Goal: Task Accomplishment & Management: Manage account settings

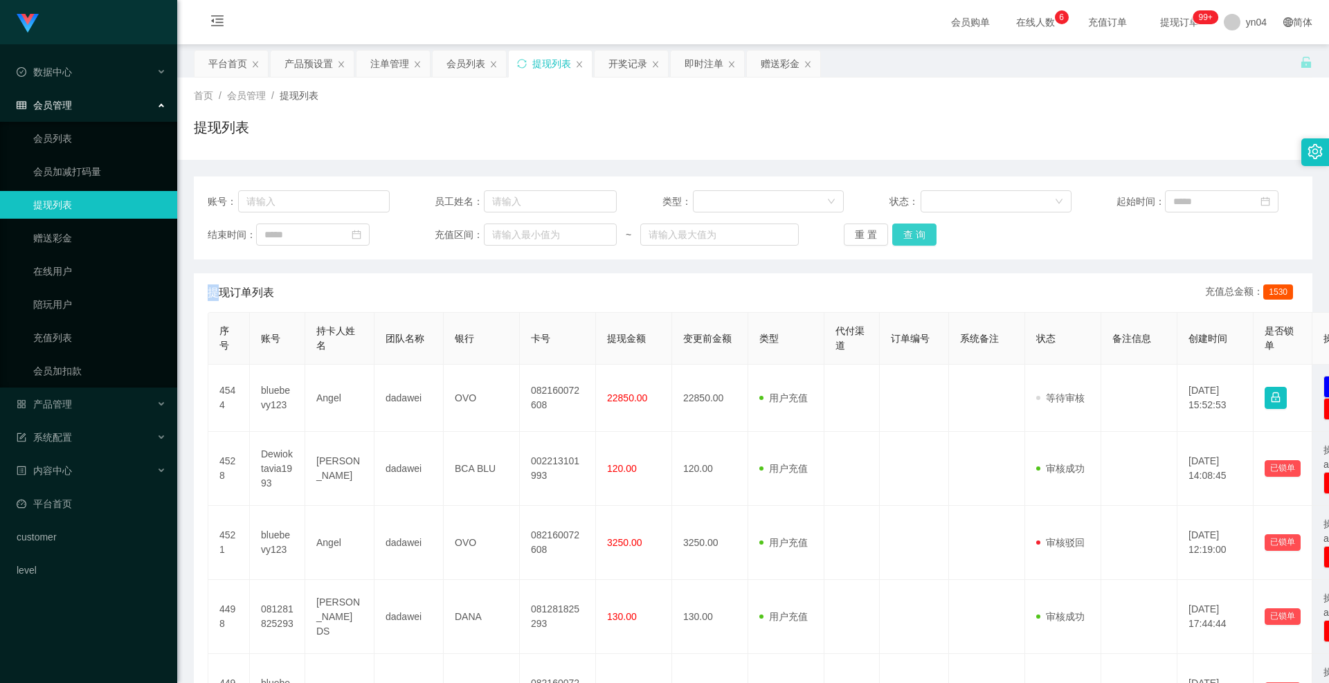
click at [906, 232] on button "查 询" at bounding box center [914, 235] width 44 height 22
click at [906, 232] on div "重 置 查 询" at bounding box center [935, 235] width 182 height 22
click at [906, 232] on button "查 询" at bounding box center [922, 235] width 60 height 22
click at [906, 232] on div "重 置 查 询" at bounding box center [935, 235] width 182 height 22
click at [906, 232] on button "查 询" at bounding box center [914, 235] width 44 height 22
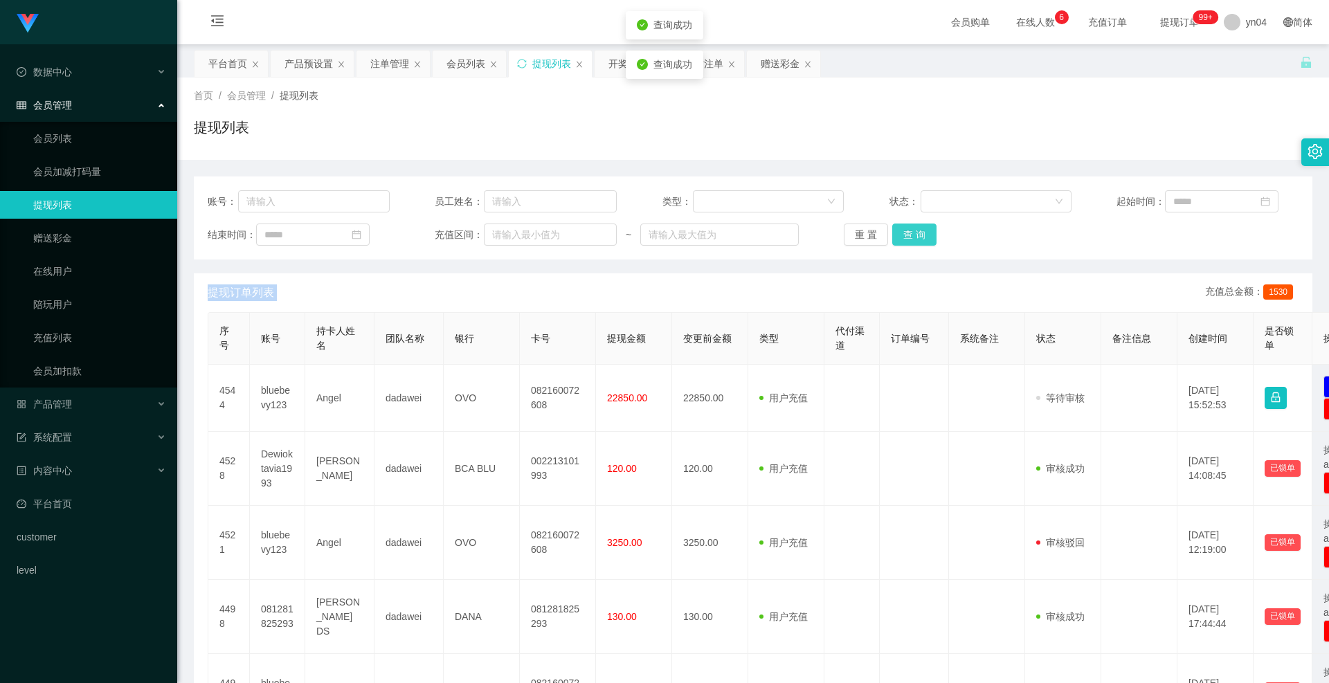
click at [906, 232] on div "重 置 查 询" at bounding box center [935, 235] width 182 height 22
click at [84, 207] on link "提现列表" at bounding box center [99, 205] width 133 height 28
click at [899, 234] on button "查 询" at bounding box center [914, 235] width 44 height 22
click at [899, 234] on div "重 置 查 询" at bounding box center [935, 235] width 182 height 22
click at [899, 234] on button "查 询" at bounding box center [914, 235] width 44 height 22
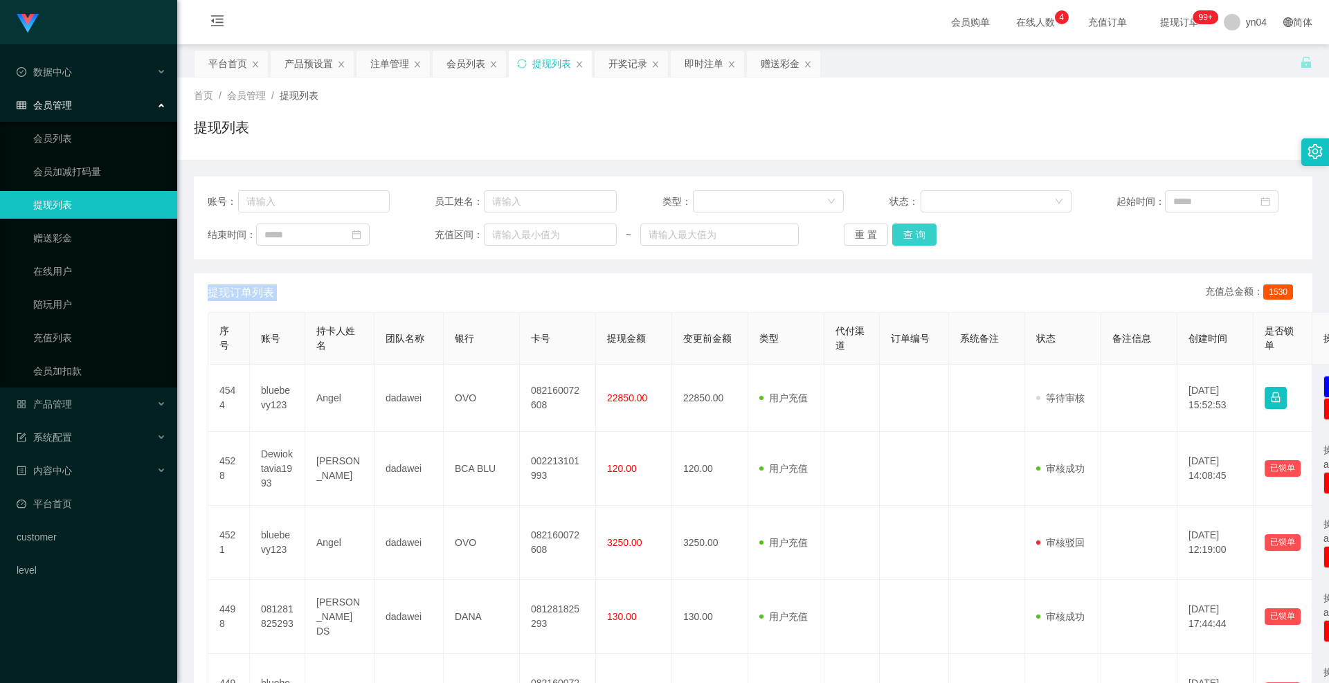
click at [928, 233] on button "查 询" at bounding box center [914, 235] width 44 height 22
click at [928, 233] on div "重 置 查 询" at bounding box center [935, 235] width 182 height 22
click at [928, 233] on button "查 询" at bounding box center [914, 235] width 44 height 22
click at [928, 233] on div "重 置 查 询" at bounding box center [935, 235] width 182 height 22
click at [928, 233] on button "查 询" at bounding box center [922, 235] width 60 height 22
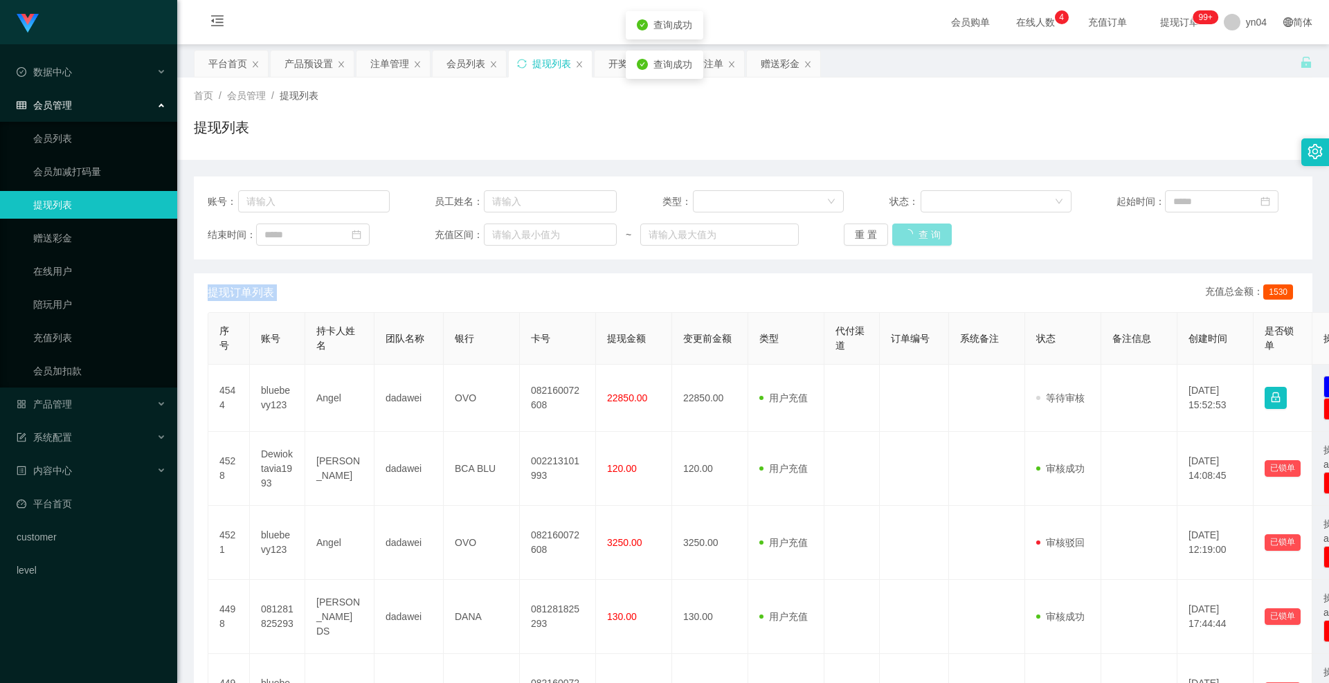
click at [928, 233] on div "重 置 查 询" at bounding box center [935, 235] width 182 height 22
click at [928, 233] on button "查 询" at bounding box center [914, 235] width 44 height 22
click at [928, 233] on div "重 置 查 询" at bounding box center [935, 235] width 182 height 22
click at [928, 233] on button "查 询" at bounding box center [914, 235] width 44 height 22
click at [928, 233] on div "重 置 查 询" at bounding box center [935, 235] width 182 height 22
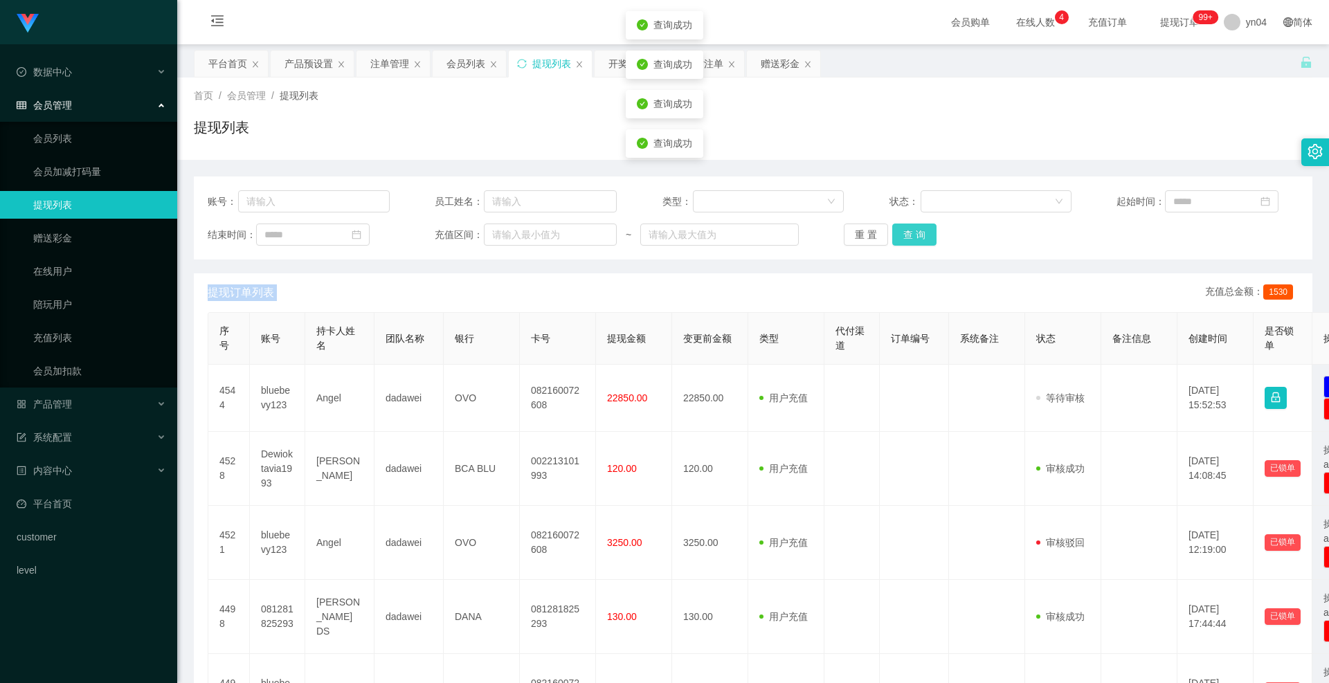
click at [928, 233] on button "查 询" at bounding box center [914, 235] width 44 height 22
click at [928, 233] on div "重 置 查 询" at bounding box center [935, 235] width 182 height 22
click at [928, 233] on button "查 询" at bounding box center [914, 235] width 44 height 22
click at [928, 233] on div "重 置 查 询" at bounding box center [935, 235] width 182 height 22
click at [903, 233] on div "重 置 查 询" at bounding box center [935, 235] width 182 height 22
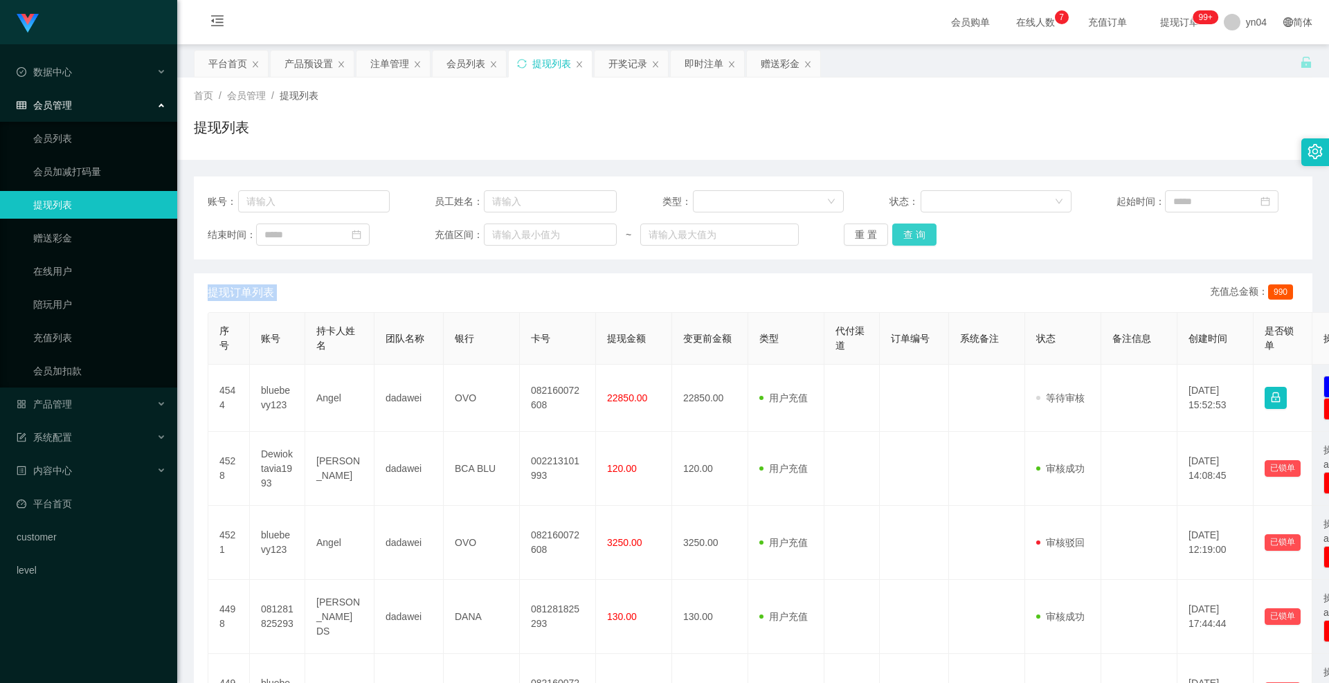
click at [896, 230] on button "查 询" at bounding box center [914, 235] width 44 height 22
click at [896, 230] on div "重 置 查 询" at bounding box center [935, 235] width 182 height 22
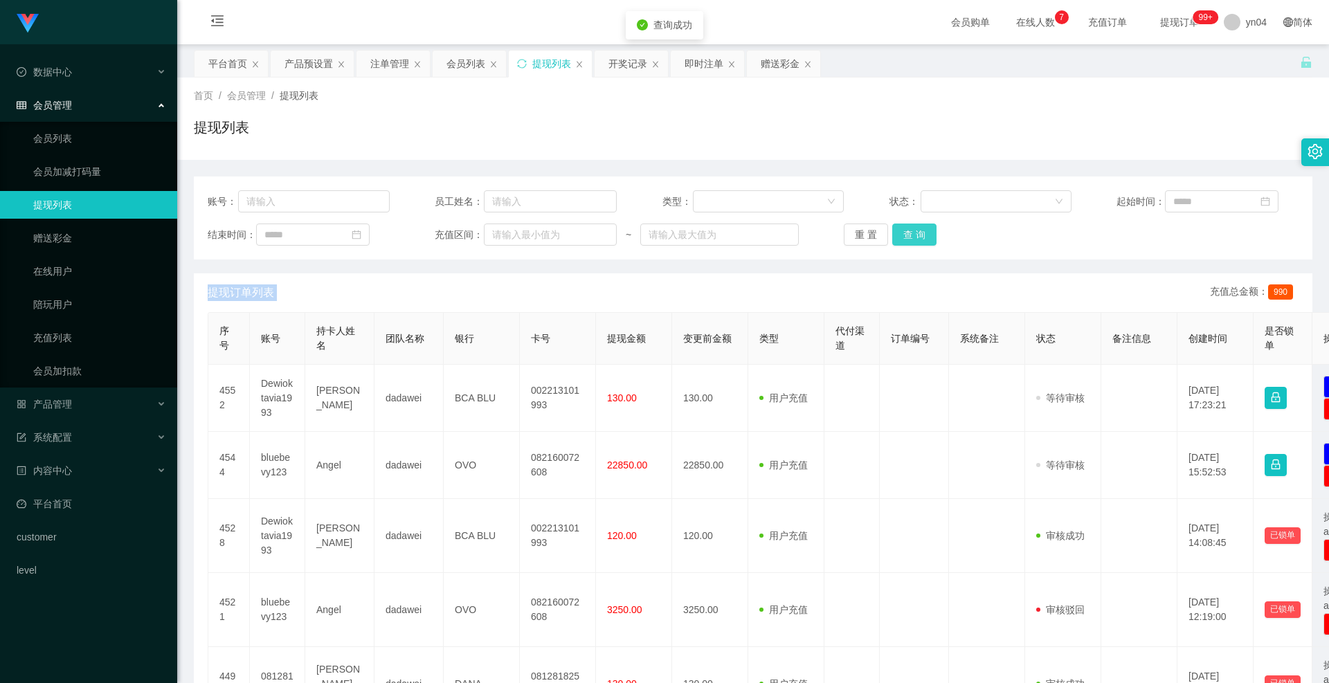
click at [896, 230] on button "查 询" at bounding box center [914, 235] width 44 height 22
click at [896, 230] on div "重 置 查 询" at bounding box center [935, 235] width 182 height 22
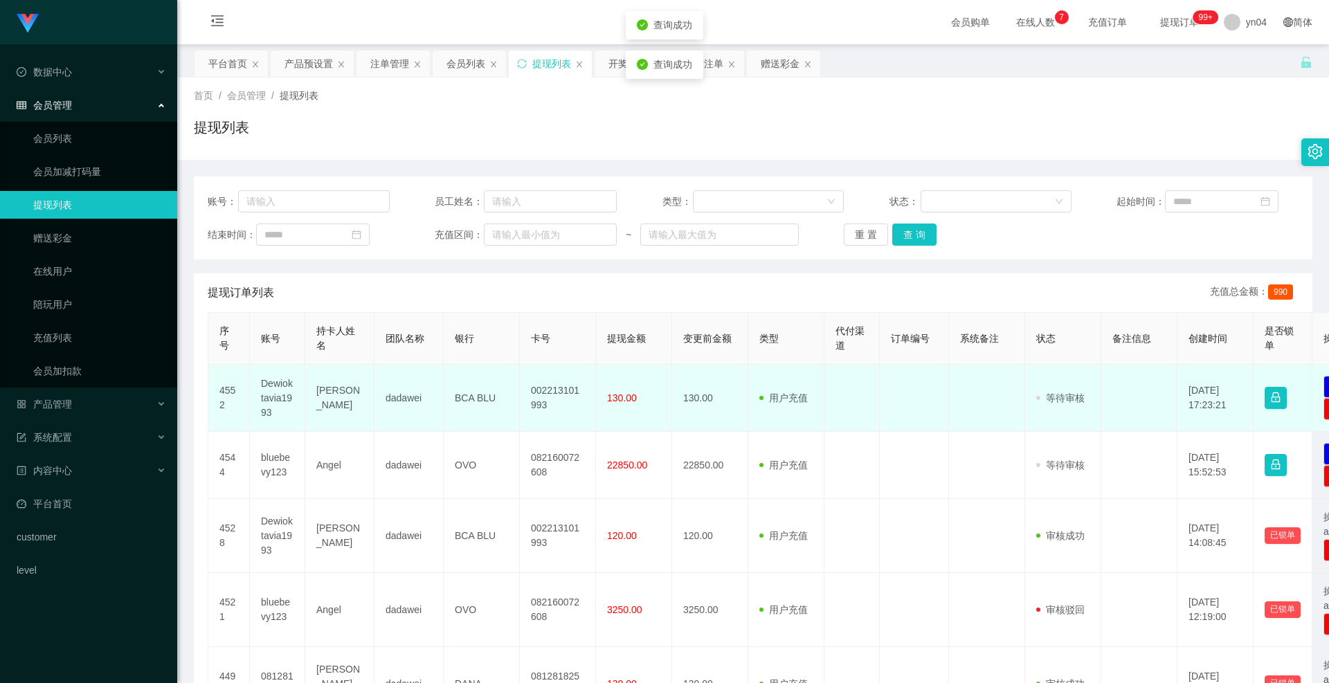
click at [326, 386] on td "[PERSON_NAME]" at bounding box center [339, 398] width 69 height 67
click at [278, 388] on td "Dewioktavia1993" at bounding box center [277, 398] width 55 height 67
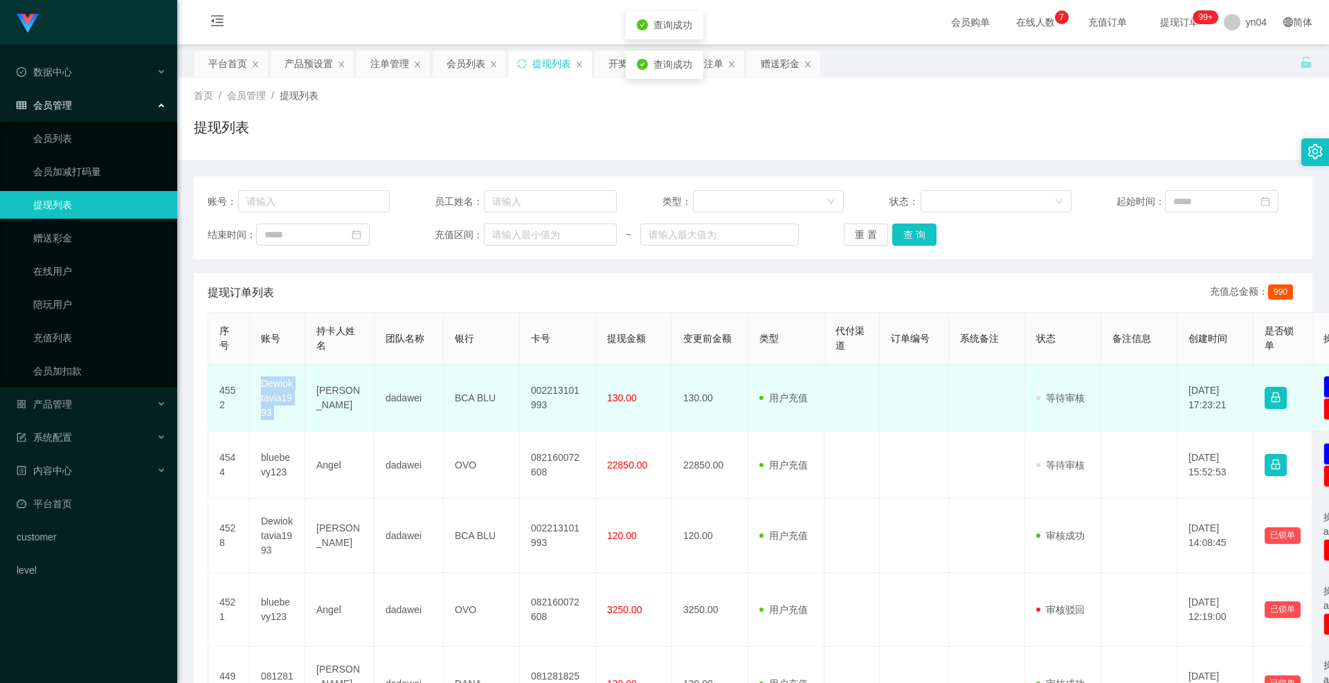
click at [278, 388] on td "Dewioktavia1993" at bounding box center [277, 398] width 55 height 67
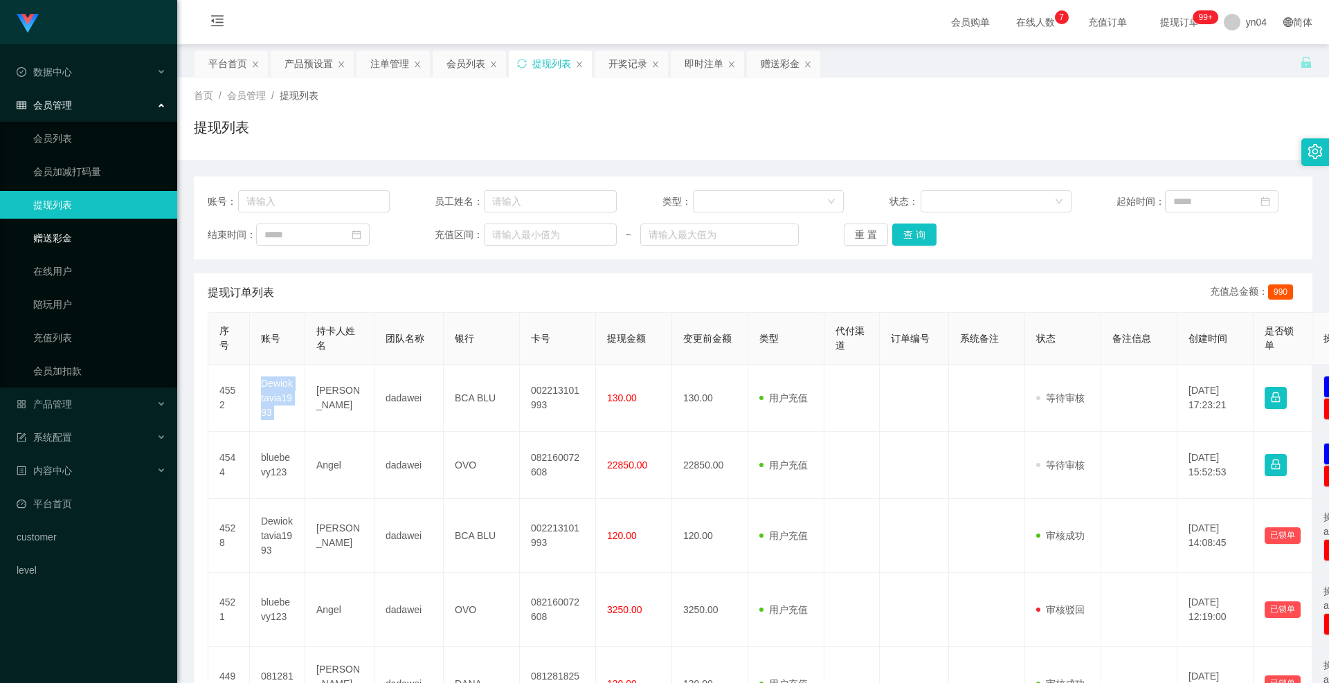
copy td "Dewioktavia1993"
click at [92, 140] on link "会员列表" at bounding box center [99, 139] width 133 height 28
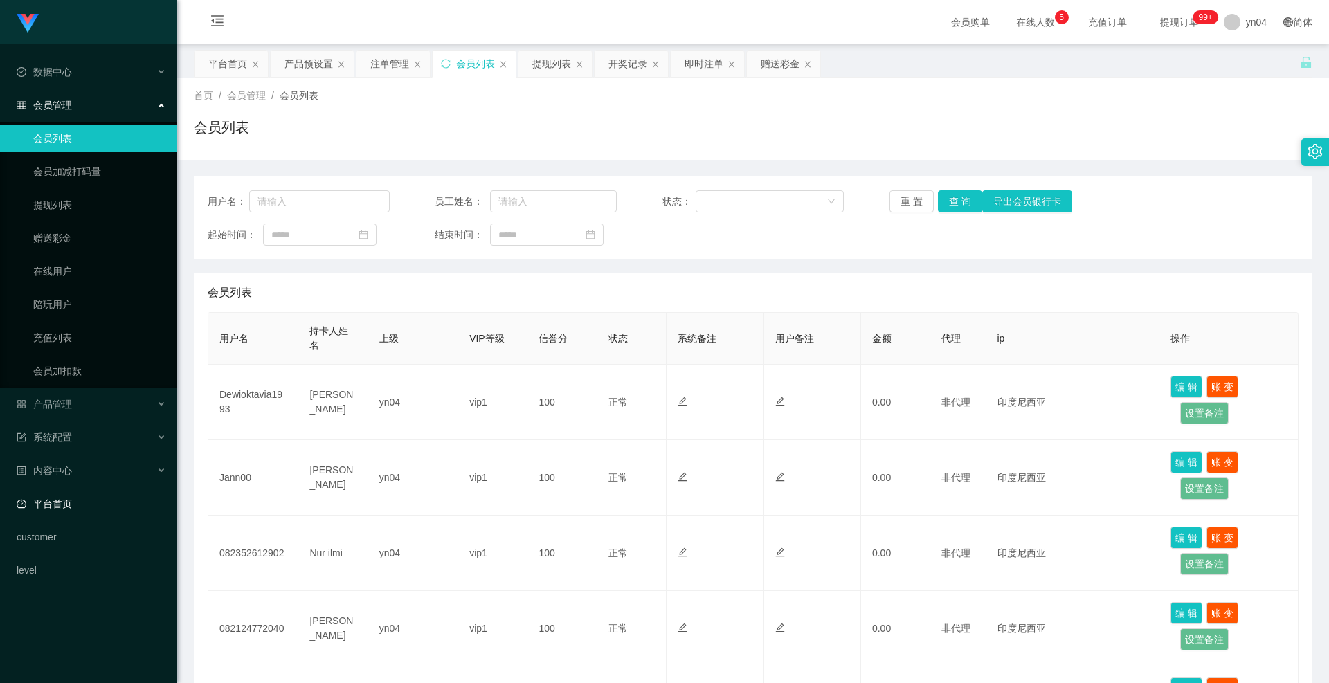
click at [87, 505] on link "平台首页" at bounding box center [92, 504] width 150 height 28
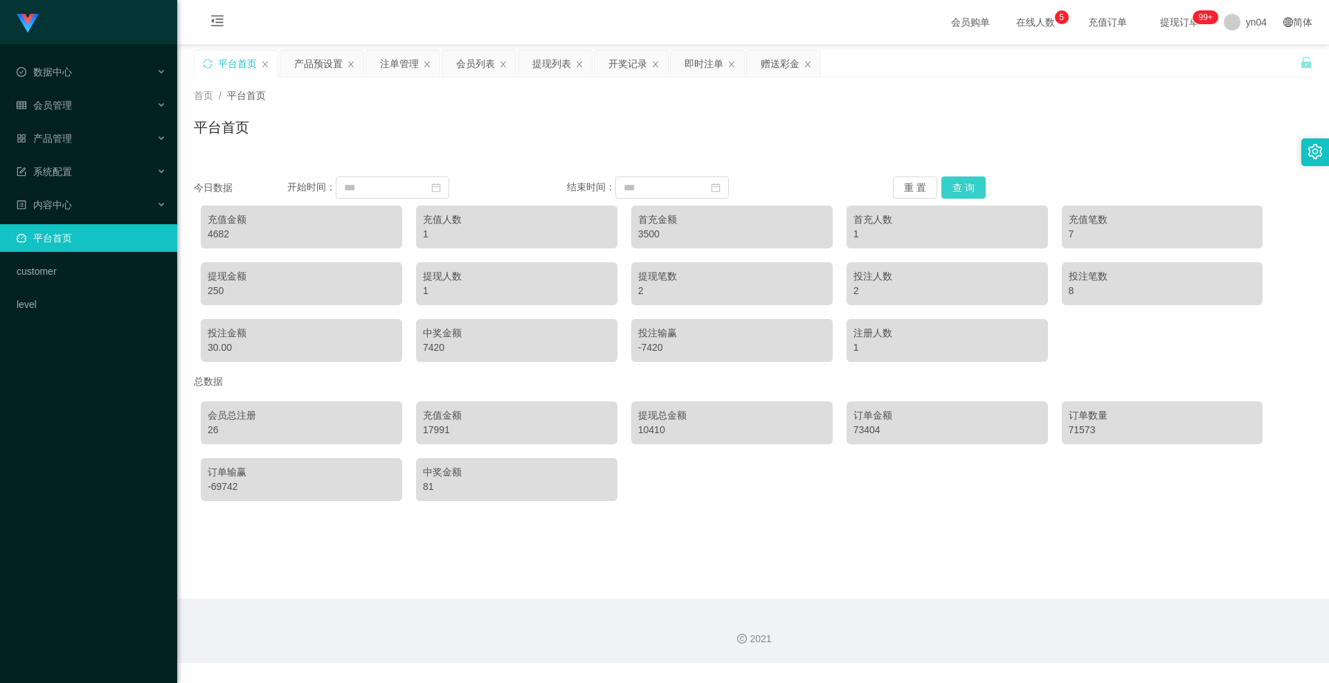
click at [955, 185] on button "查 询" at bounding box center [963, 188] width 44 height 22
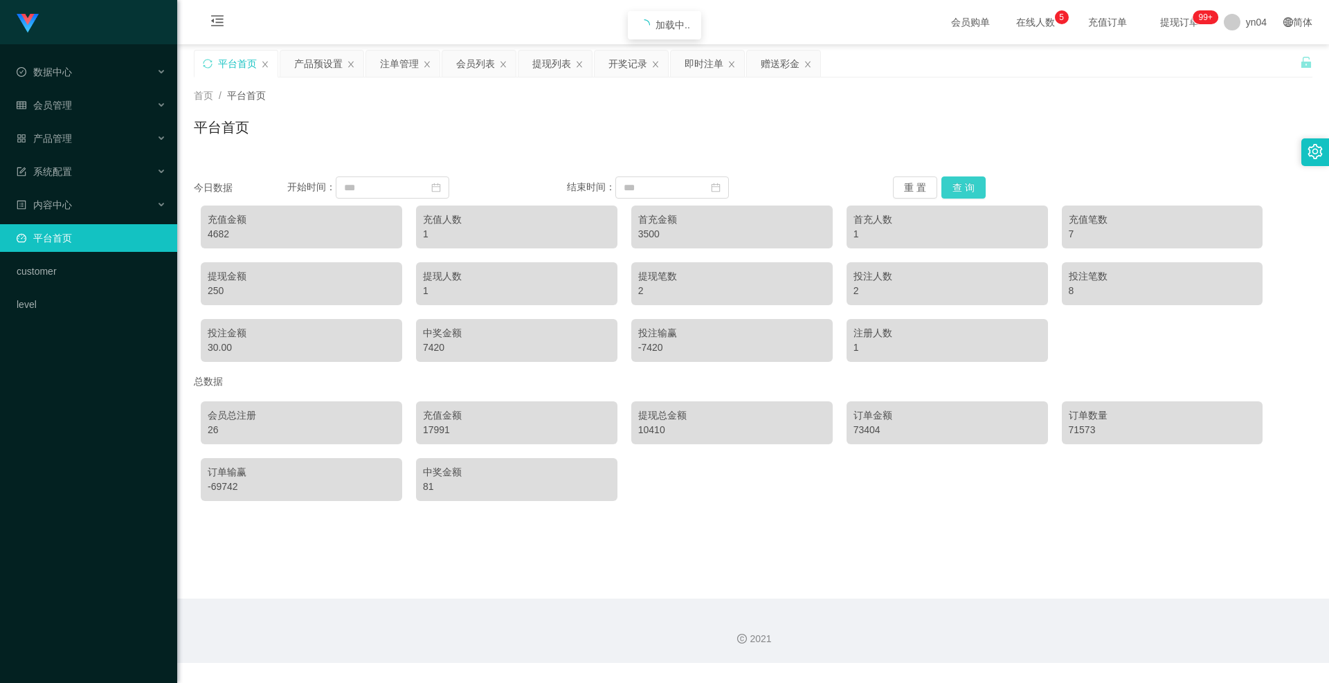
click at [955, 185] on button "查 询" at bounding box center [963, 188] width 44 height 22
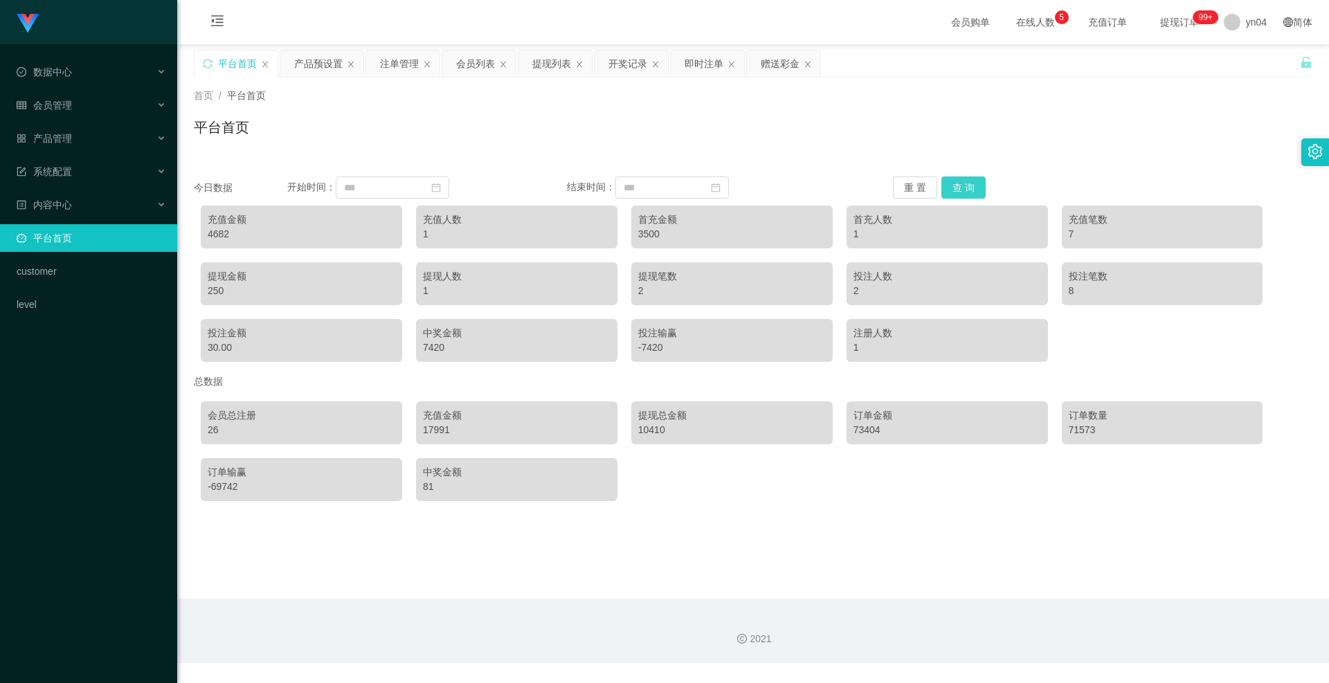
click at [955, 185] on button "查 询" at bounding box center [963, 188] width 44 height 22
click at [403, 193] on input at bounding box center [393, 188] width 114 height 22
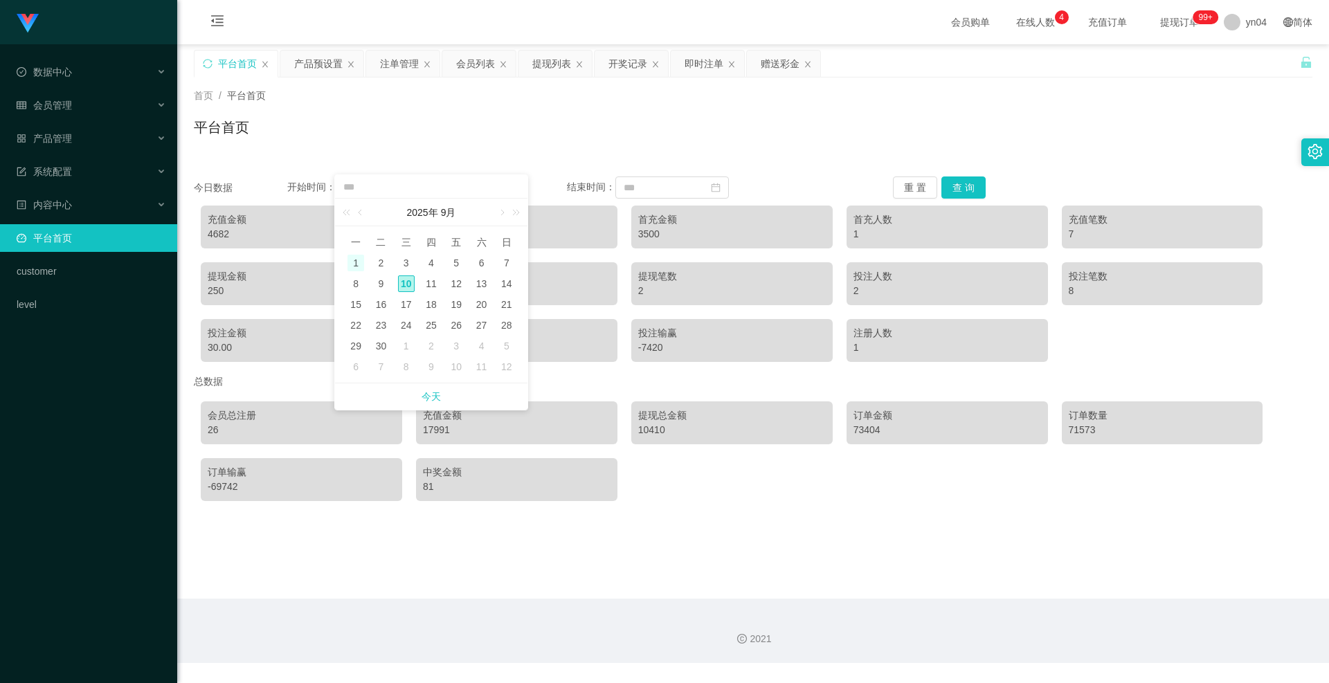
click at [357, 264] on div "1" at bounding box center [356, 263] width 17 height 17
type input "**********"
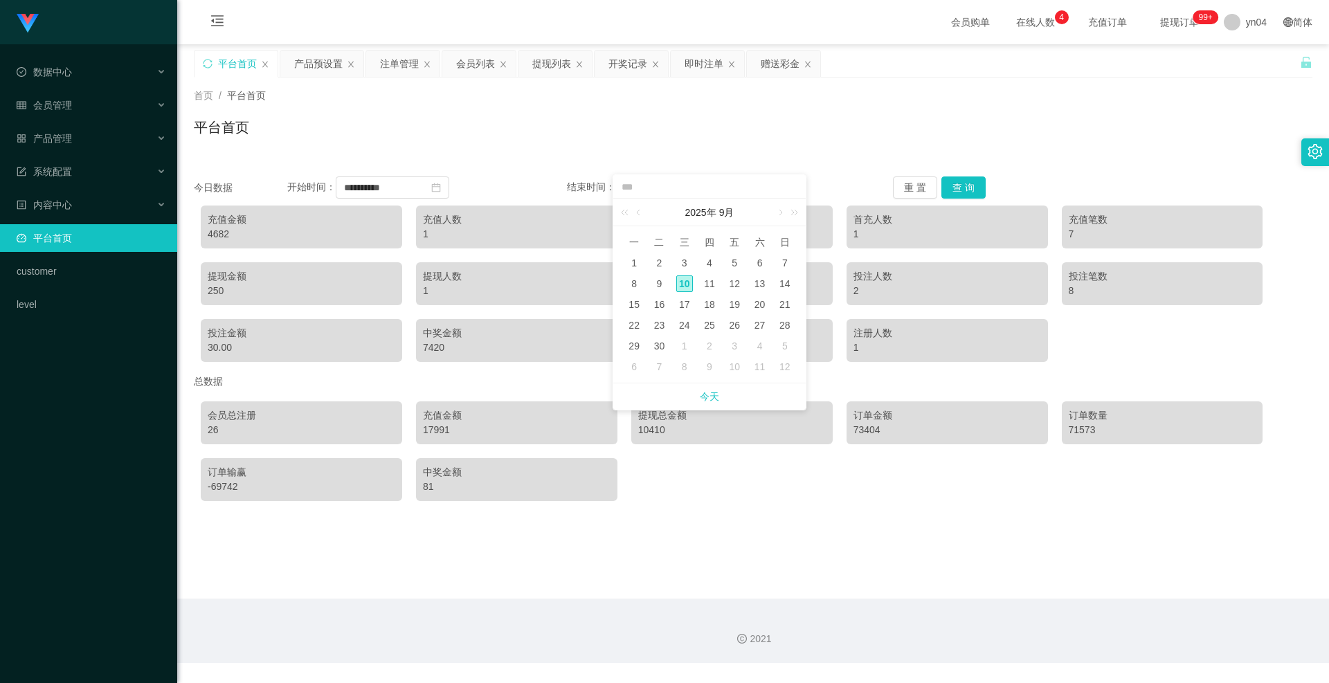
click at [684, 285] on div "10" at bounding box center [684, 284] width 17 height 17
type input "**********"
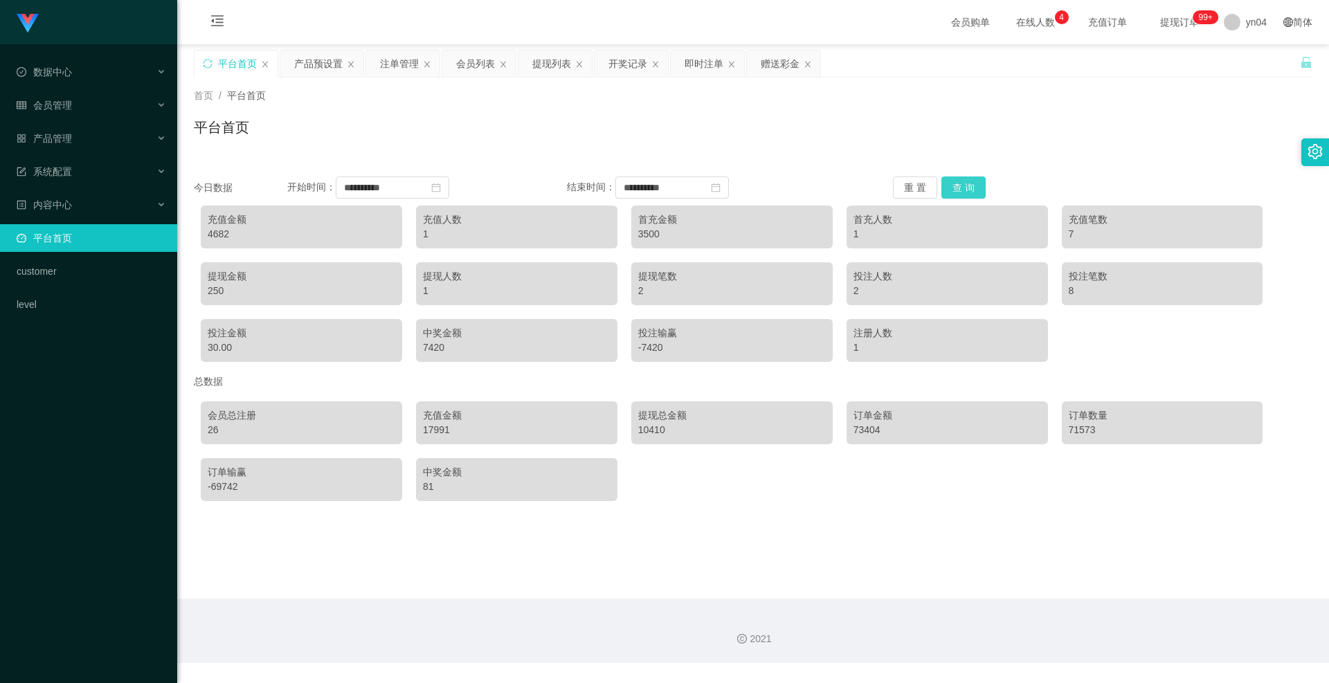
click at [941, 183] on button "查 询" at bounding box center [963, 188] width 44 height 22
click at [384, 191] on input "**********" at bounding box center [393, 188] width 114 height 22
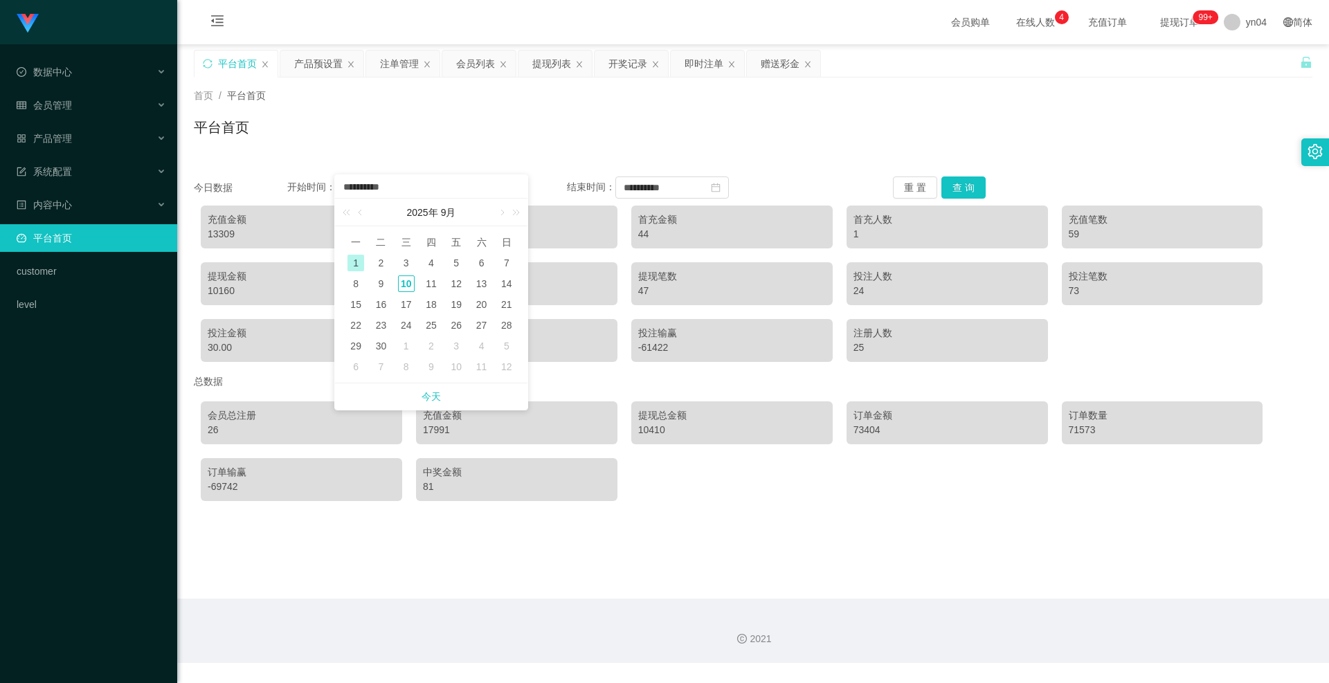
click at [44, 245] on link "平台首页" at bounding box center [92, 238] width 150 height 28
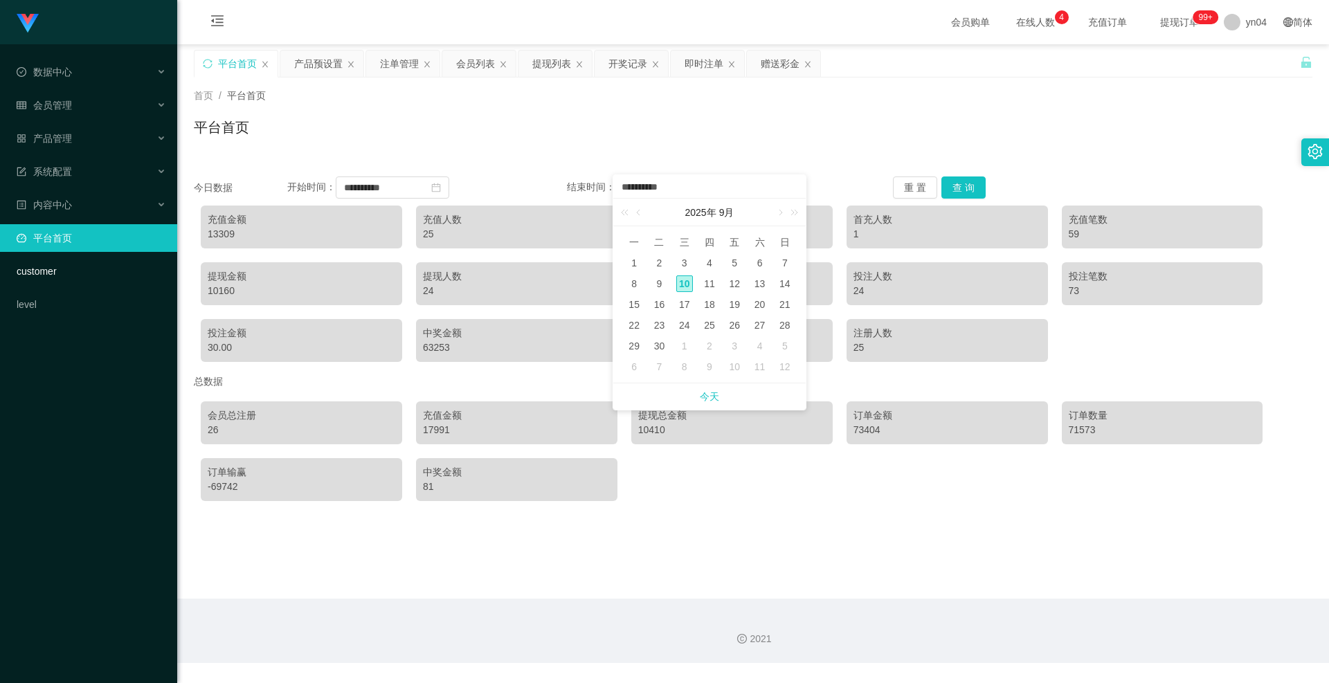
click at [58, 261] on link "customer" at bounding box center [92, 272] width 150 height 28
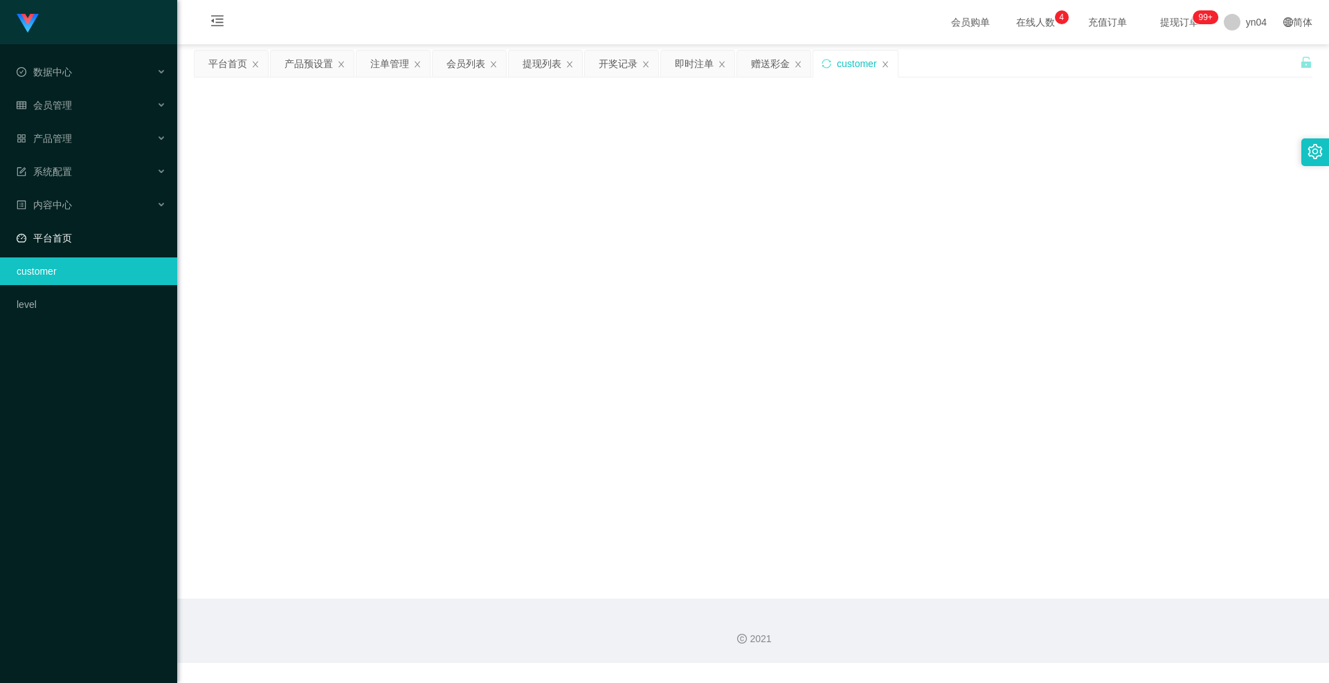
click at [65, 242] on link "平台首页" at bounding box center [92, 238] width 150 height 28
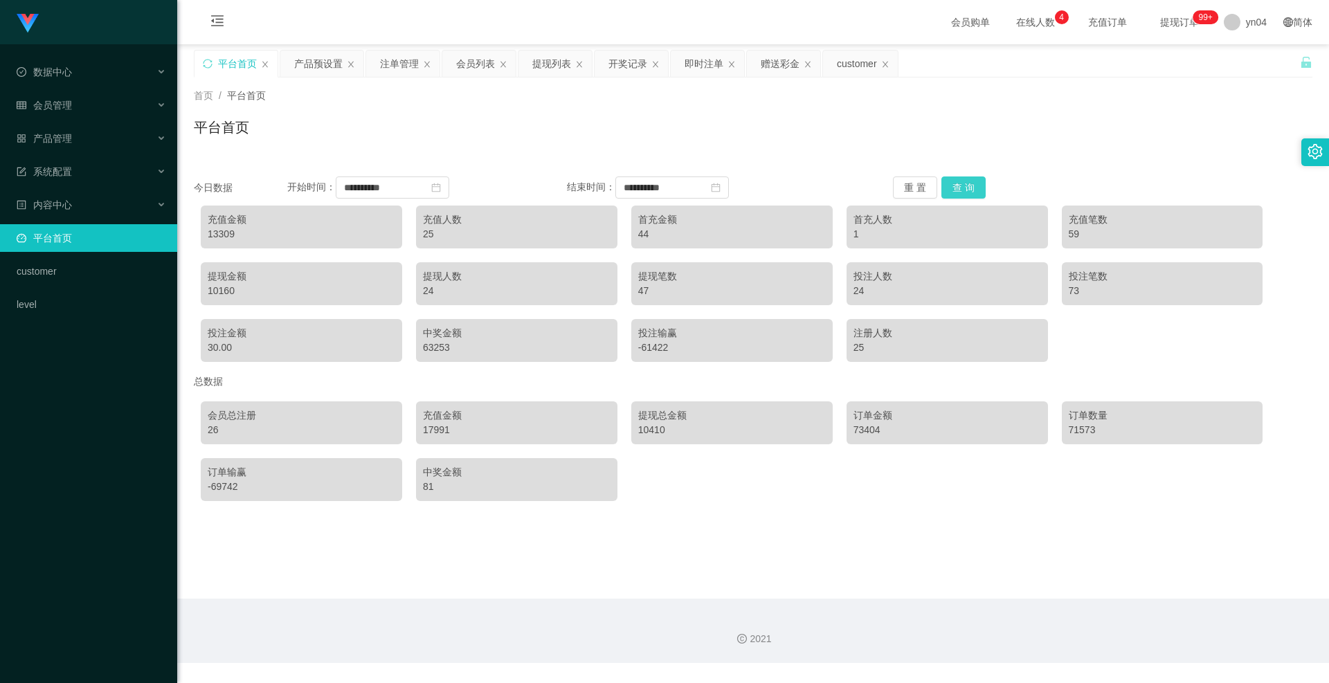
click at [966, 185] on button "查 询" at bounding box center [963, 188] width 44 height 22
click at [439, 187] on input "**********" at bounding box center [393, 188] width 114 height 22
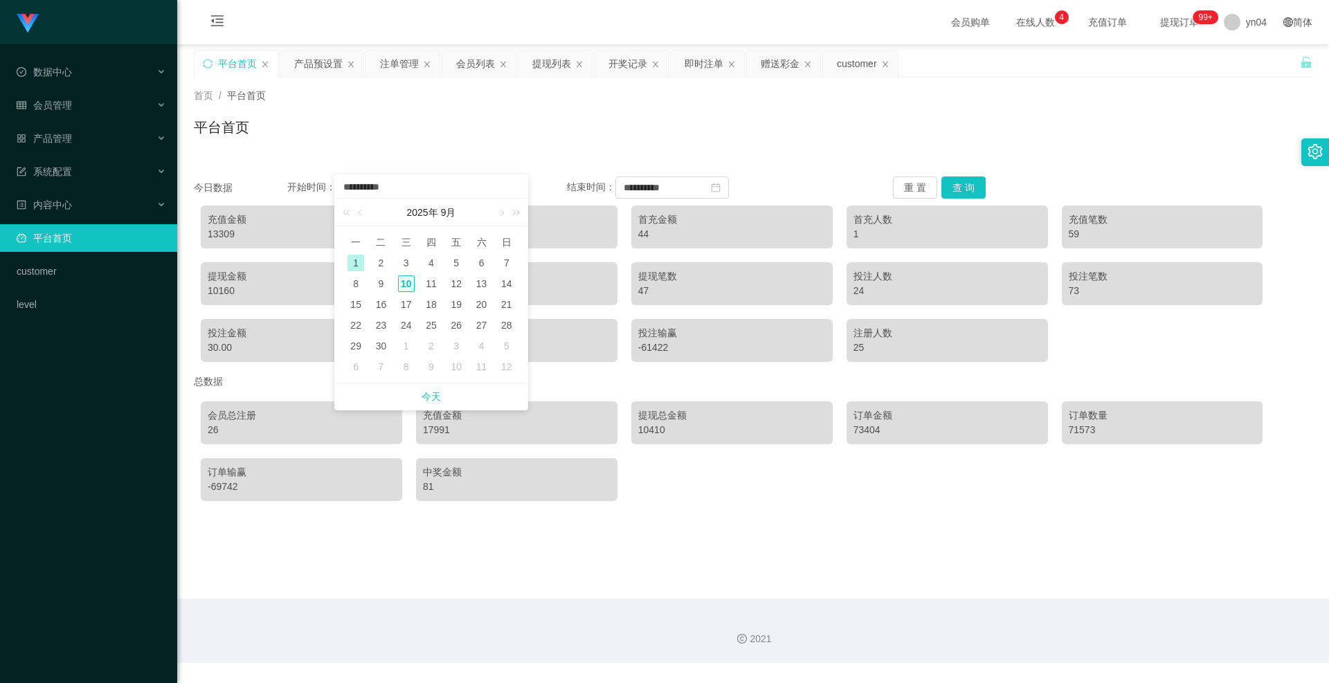
click at [410, 284] on div "10" at bounding box center [406, 284] width 17 height 17
type input "**********"
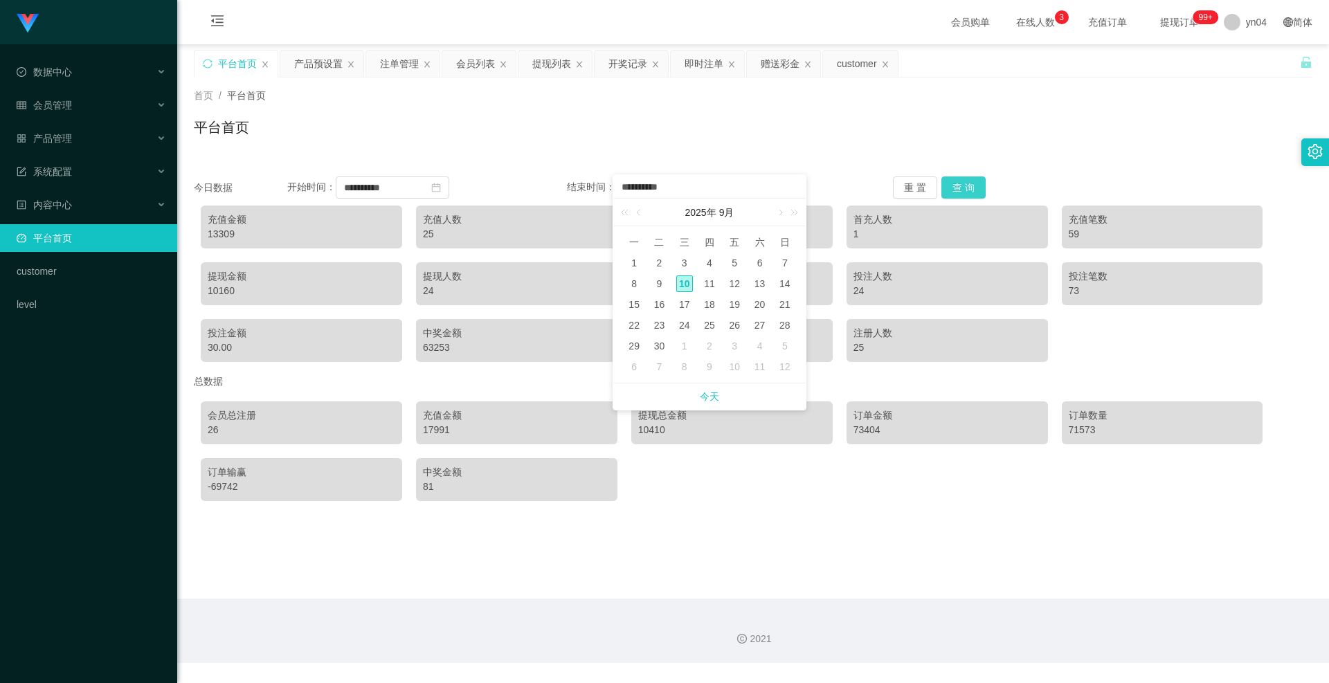
click at [957, 191] on button "查 询" at bounding box center [963, 188] width 44 height 22
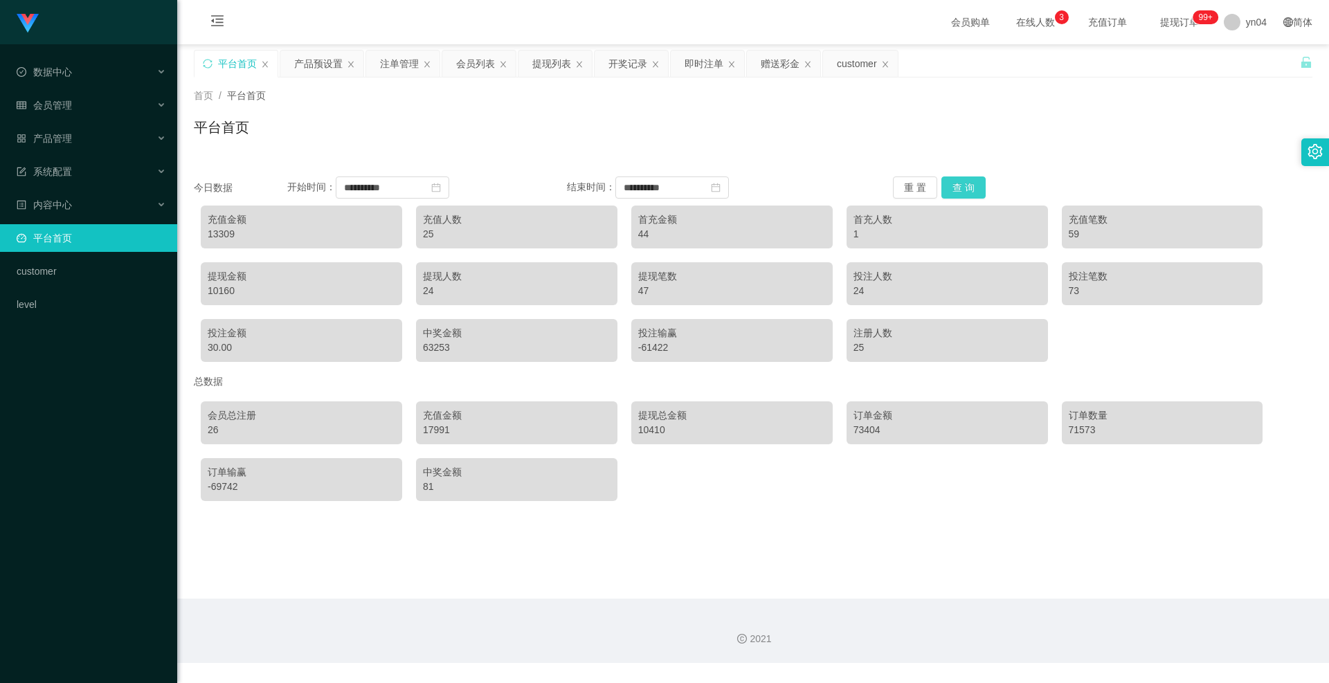
click at [957, 191] on button "查 询" at bounding box center [963, 188] width 44 height 22
click at [703, 192] on input "**********" at bounding box center [672, 188] width 114 height 22
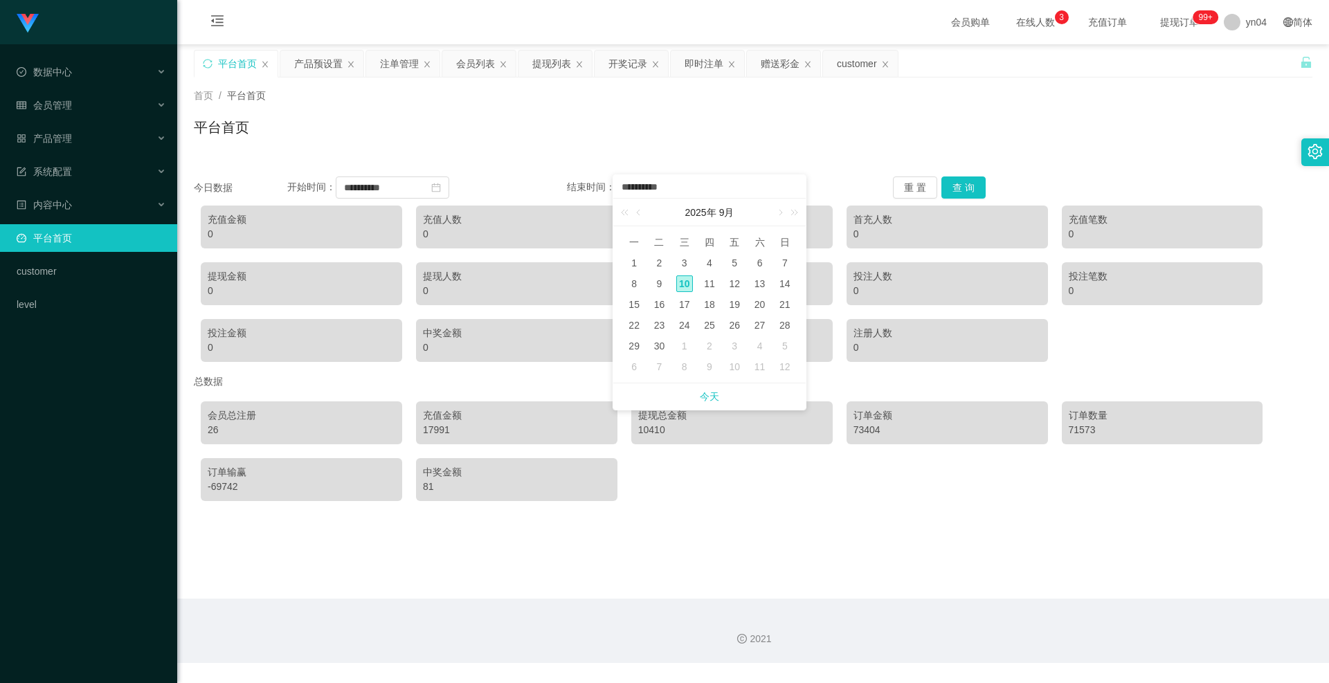
click at [688, 280] on div "10" at bounding box center [684, 284] width 17 height 17
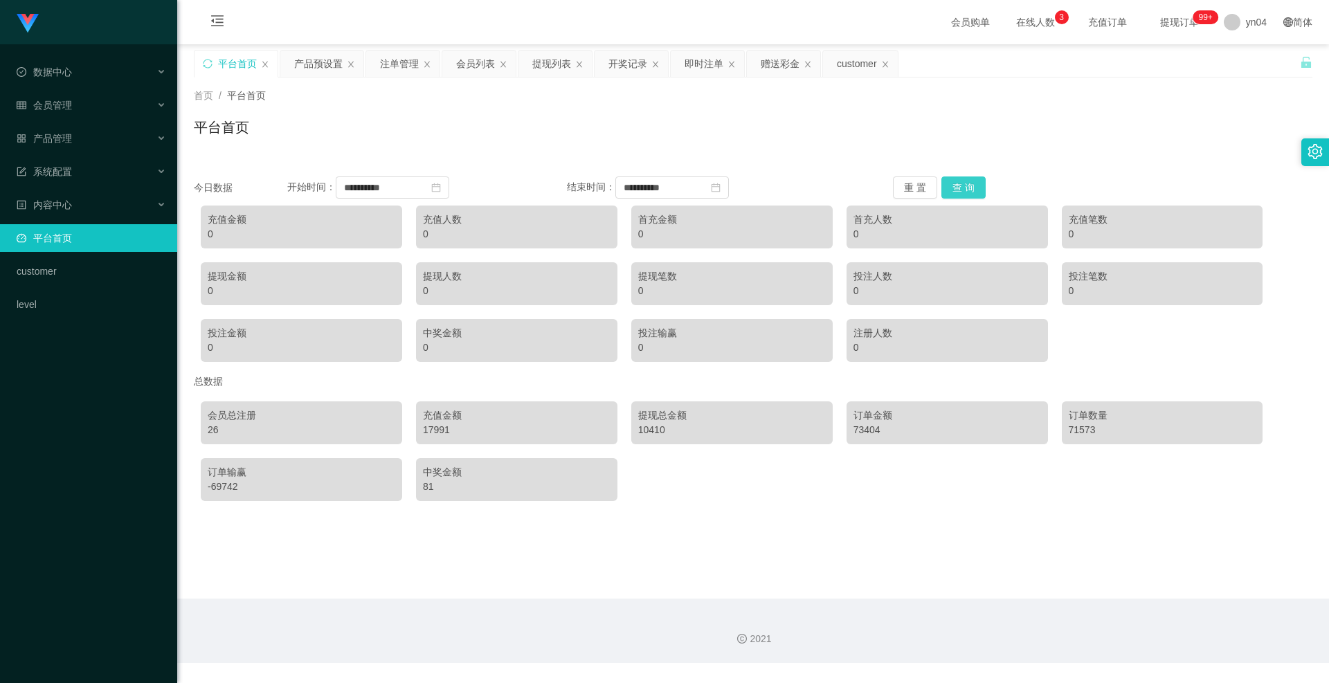
click at [976, 181] on button "查 询" at bounding box center [963, 188] width 44 height 22
click at [866, 66] on div "customer" at bounding box center [857, 64] width 40 height 26
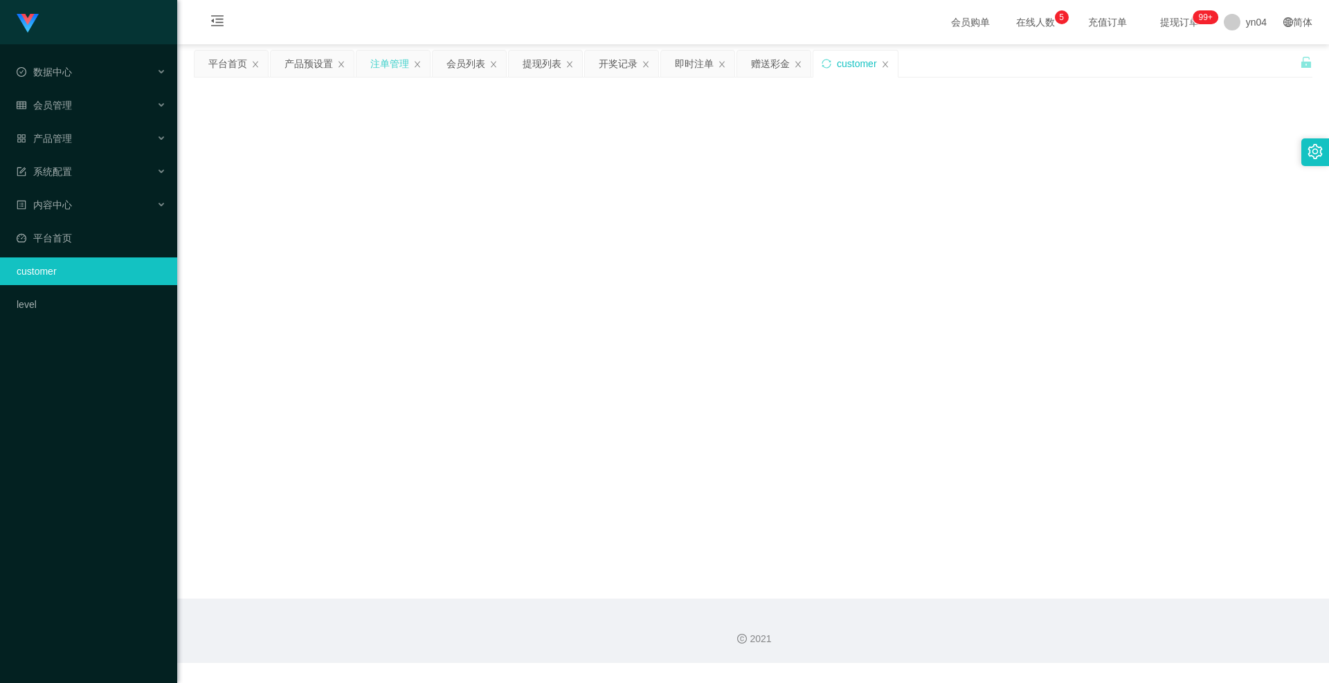
click at [385, 68] on div "注单管理" at bounding box center [389, 64] width 39 height 26
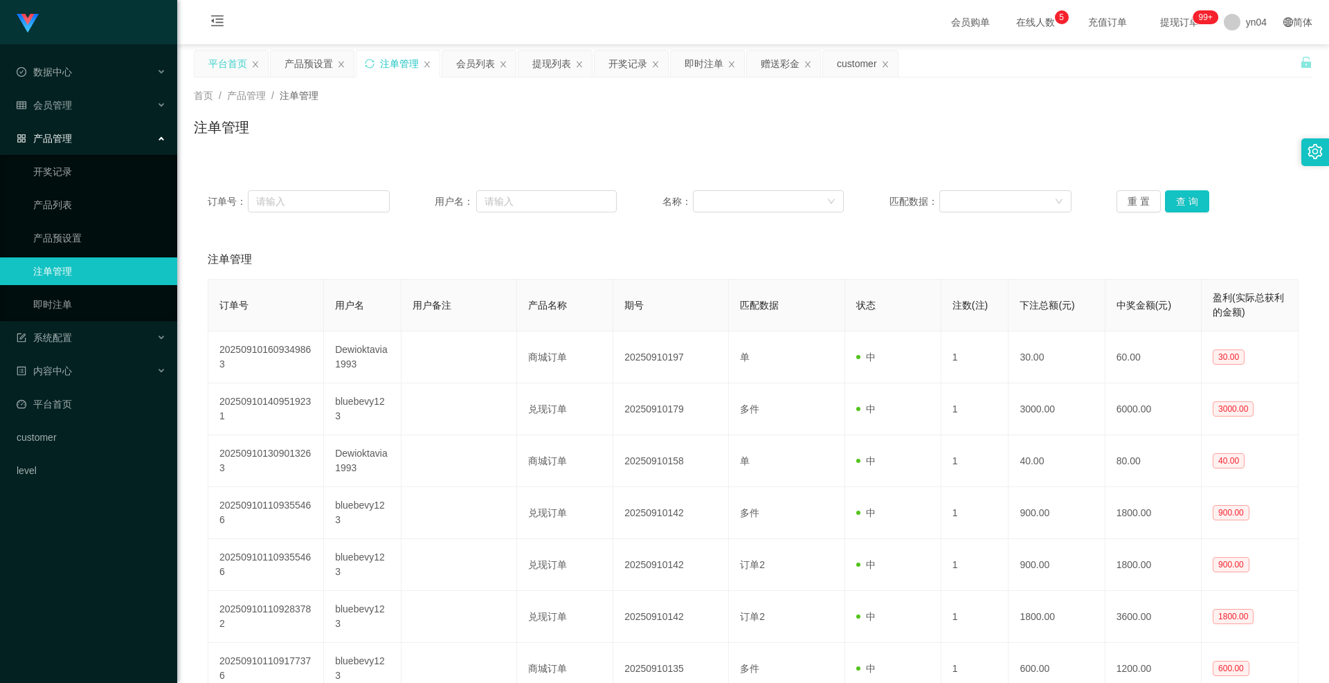
click at [230, 64] on div "平台首页" at bounding box center [227, 64] width 39 height 26
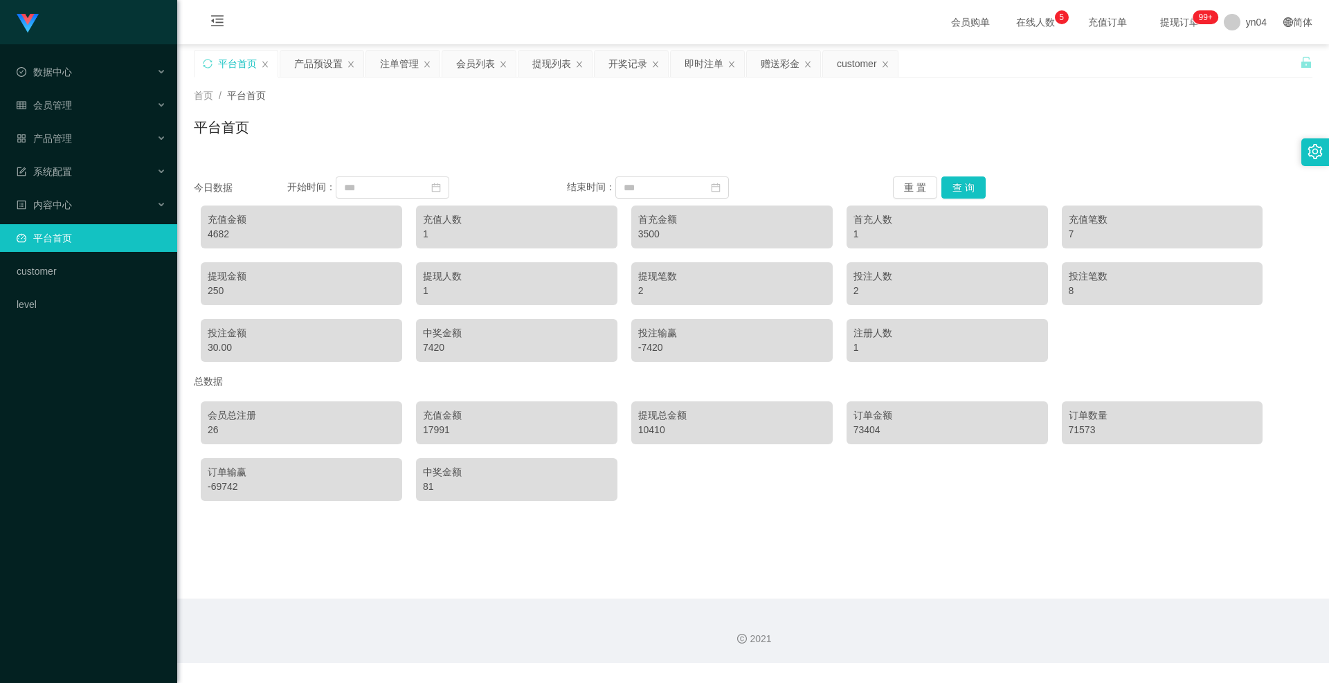
click at [675, 228] on div "3500" at bounding box center [732, 234] width 188 height 15
click at [559, 269] on div "提现人数 1" at bounding box center [516, 283] width 201 height 43
click at [722, 340] on div "投注输赢" at bounding box center [732, 333] width 188 height 15
click at [91, 206] on div "内容中心" at bounding box center [88, 205] width 177 height 28
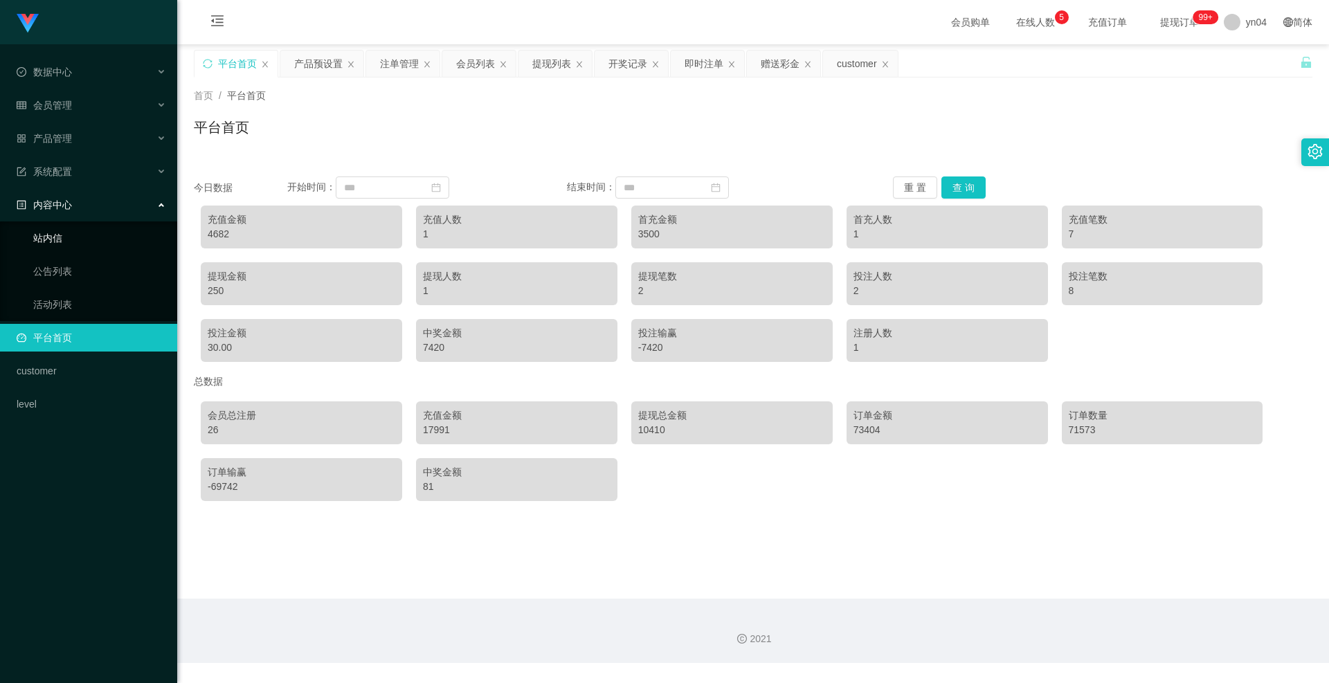
click at [73, 244] on link "站内信" at bounding box center [99, 238] width 133 height 28
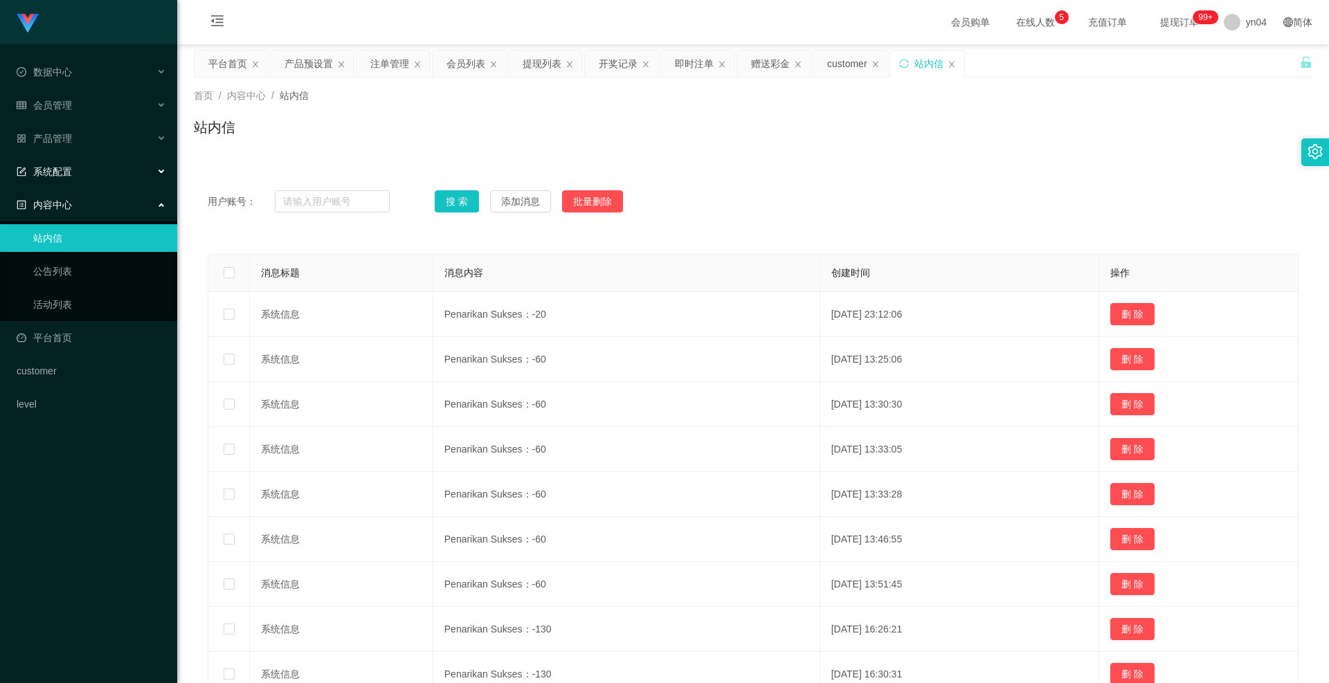
click at [73, 173] on div "系统配置" at bounding box center [88, 172] width 177 height 28
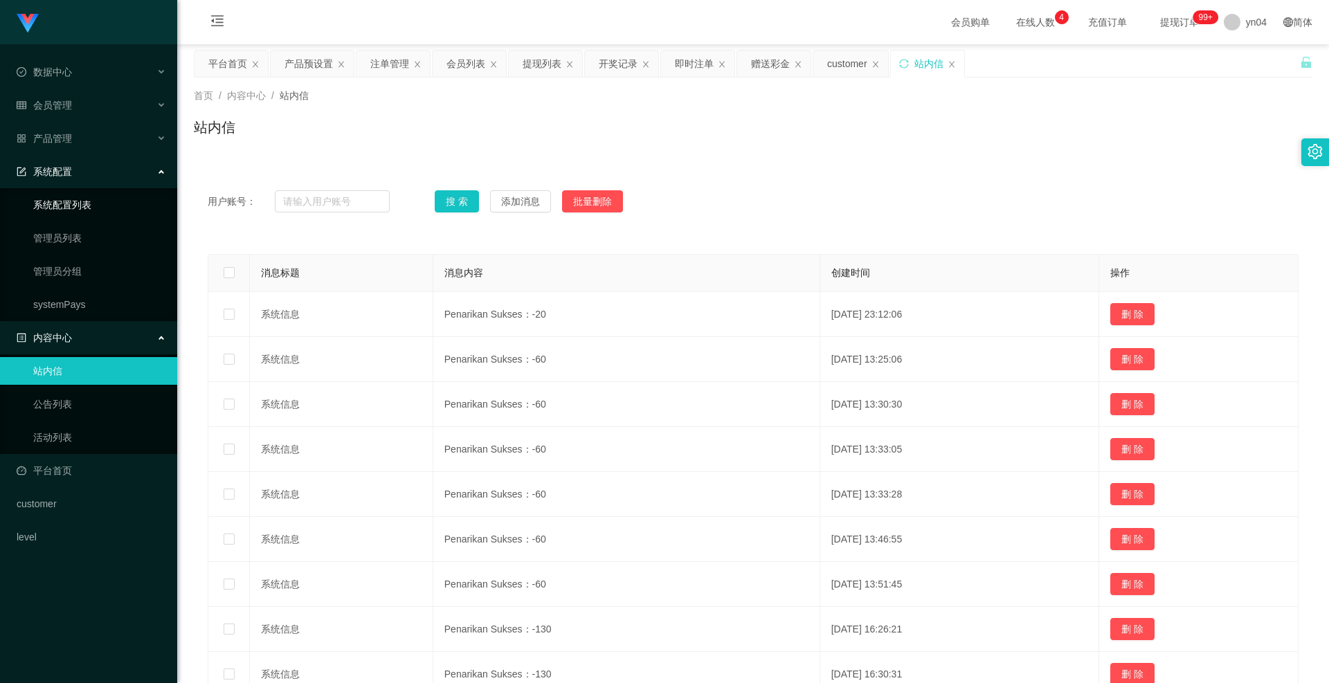
click at [82, 217] on link "系统配置列表" at bounding box center [99, 205] width 133 height 28
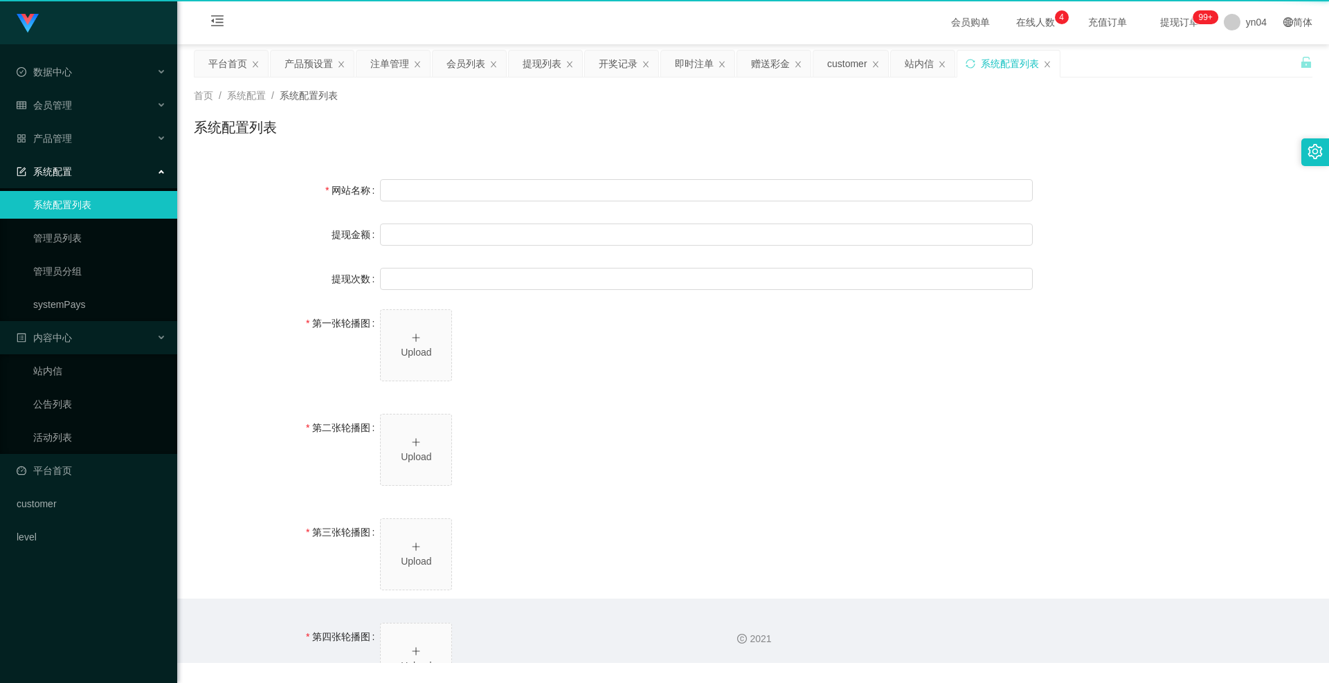
type input "Shopee工作台"
type input "10"
type input "1000000"
type input "https://www.google.com/"
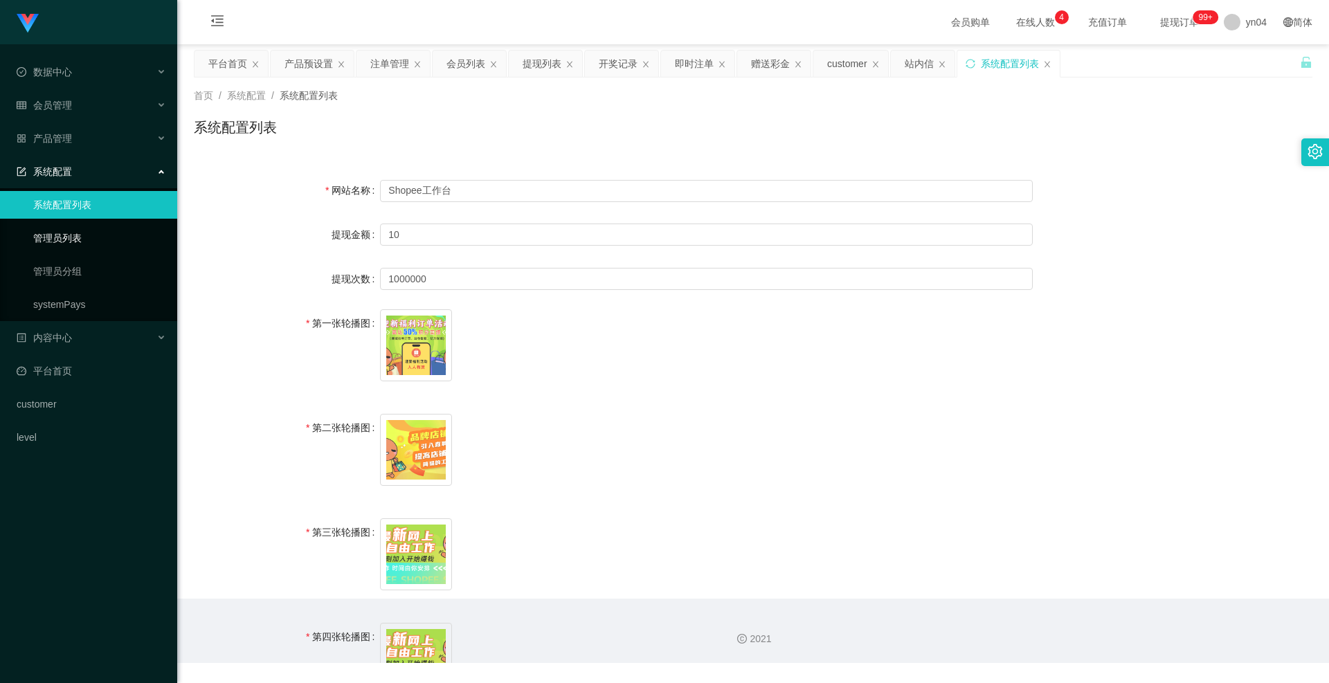
click at [80, 233] on link "管理员列表" at bounding box center [99, 238] width 133 height 28
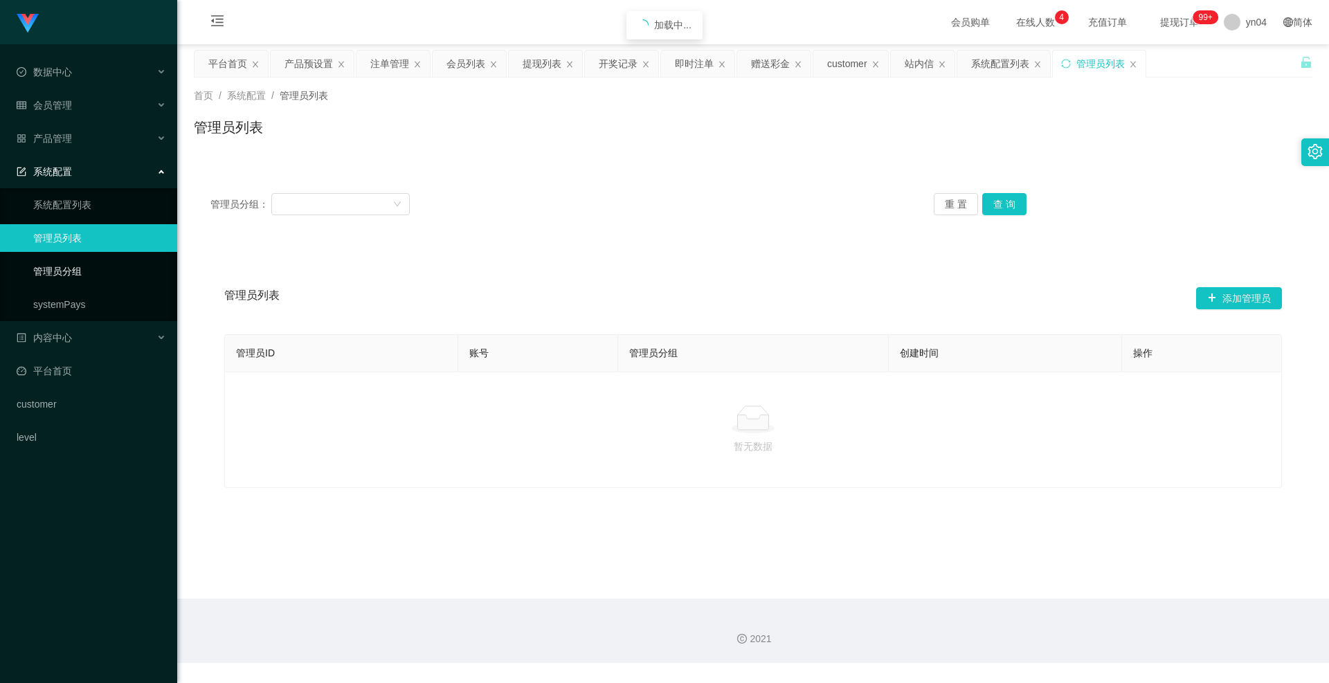
click at [79, 264] on link "管理员分组" at bounding box center [99, 272] width 133 height 28
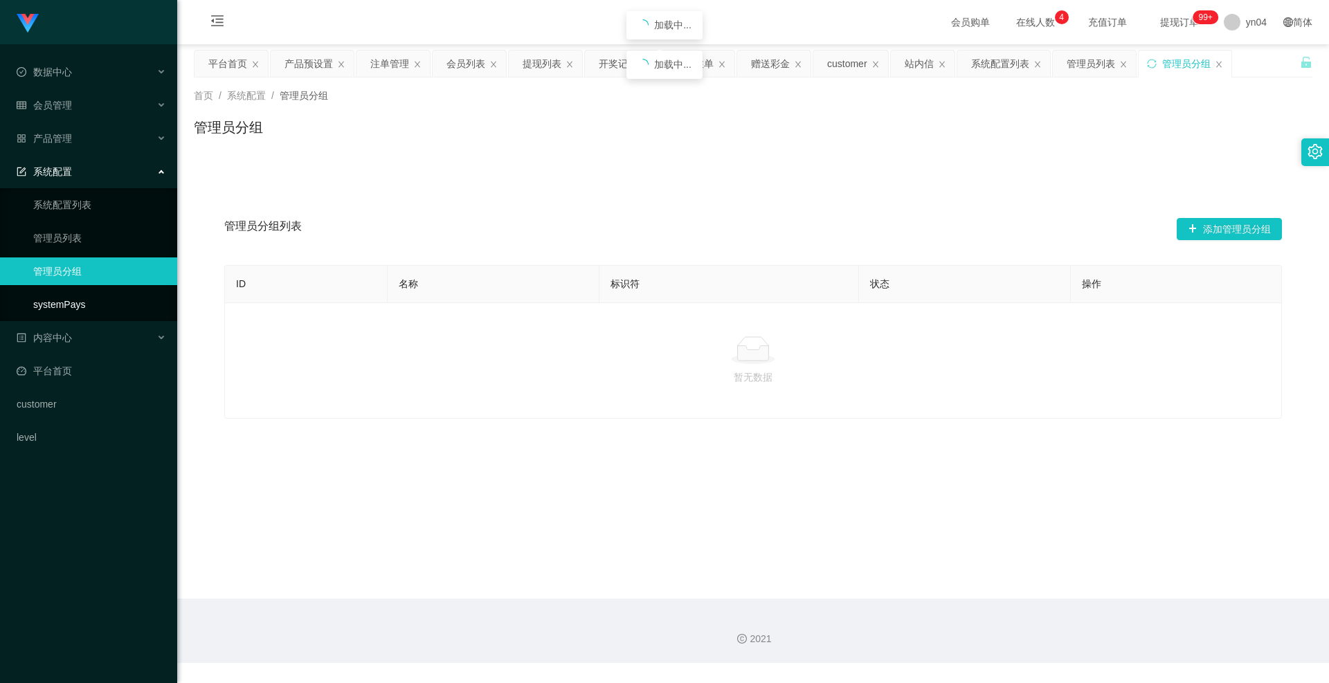
click at [74, 294] on link "systemPays" at bounding box center [99, 305] width 133 height 28
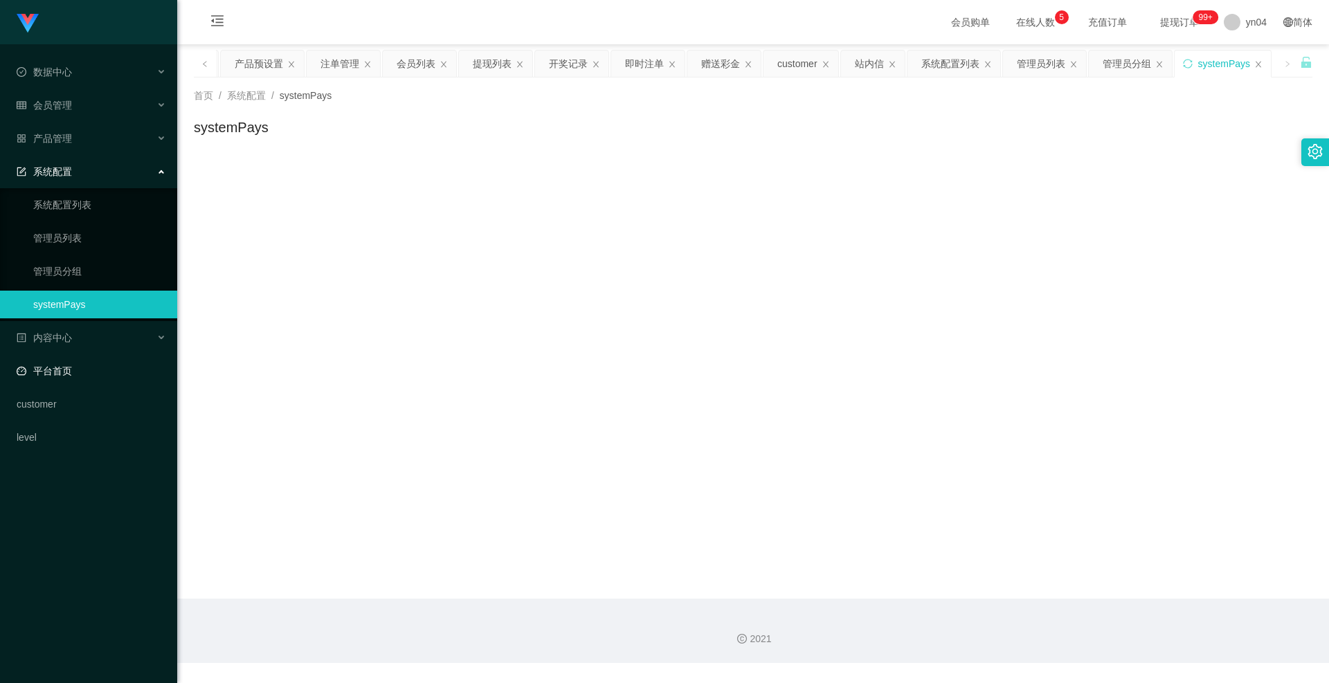
click at [83, 366] on link "平台首页" at bounding box center [92, 371] width 150 height 28
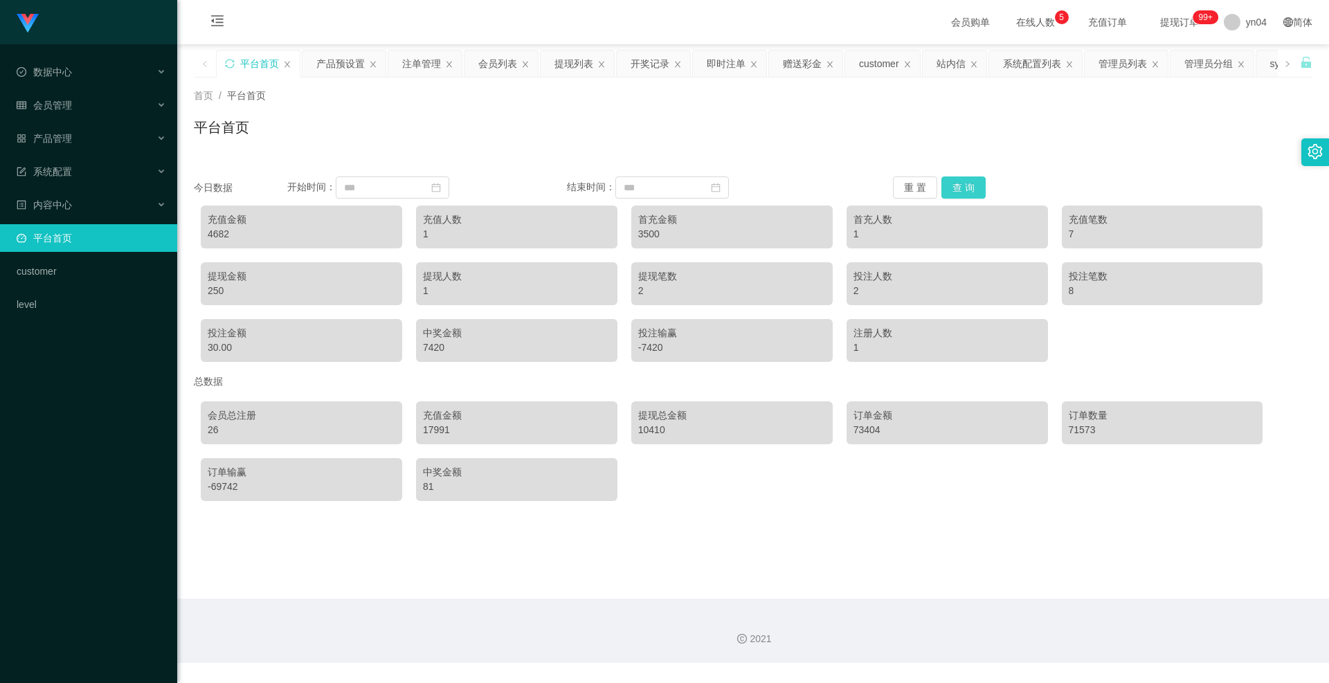
click at [973, 194] on button "查 询" at bounding box center [963, 188] width 44 height 22
click at [963, 180] on button "查 询" at bounding box center [963, 188] width 44 height 22
click at [963, 179] on button "查 询" at bounding box center [963, 188] width 44 height 22
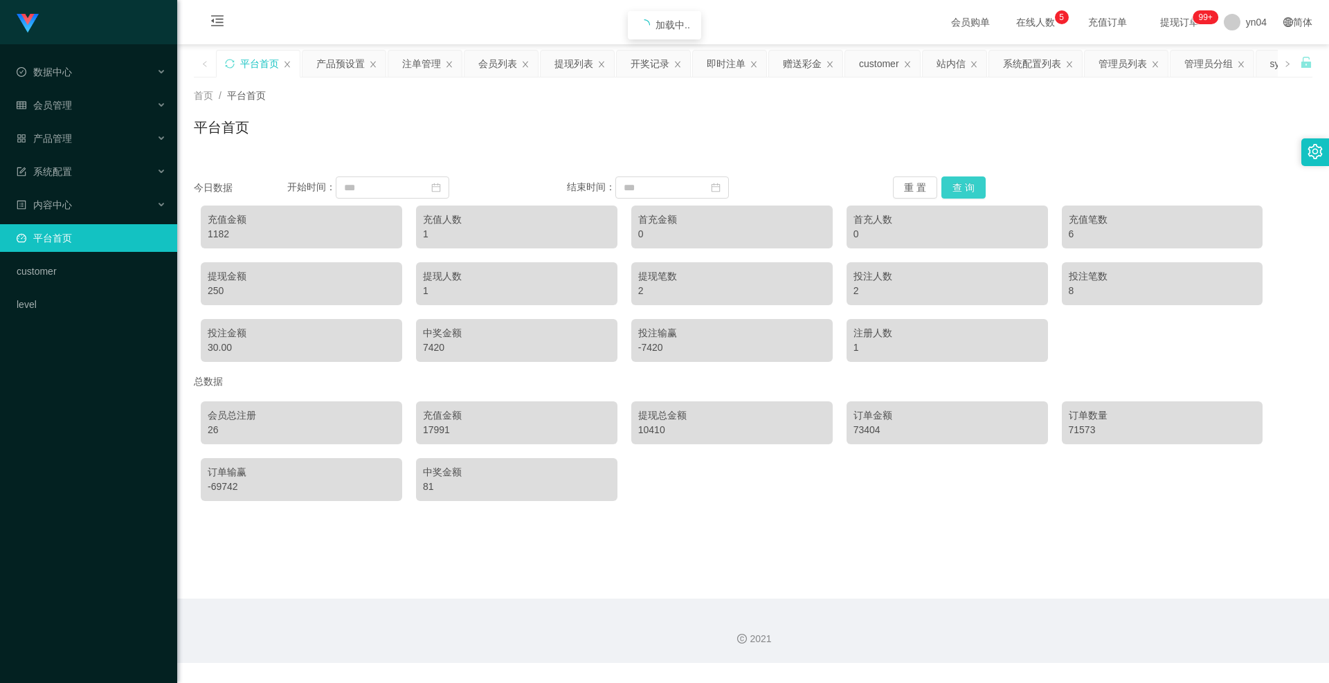
click at [963, 179] on button "查 询" at bounding box center [963, 188] width 44 height 22
